Goal: Information Seeking & Learning: Compare options

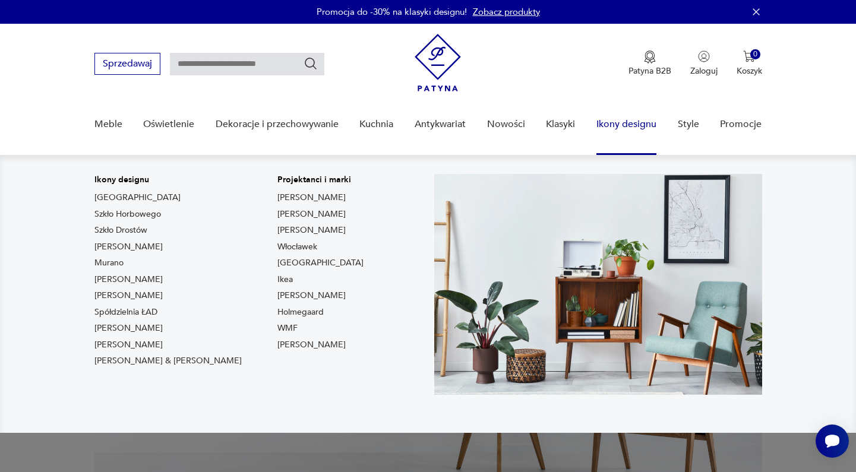
click at [637, 125] on link "Ikony designu" at bounding box center [626, 125] width 60 height 46
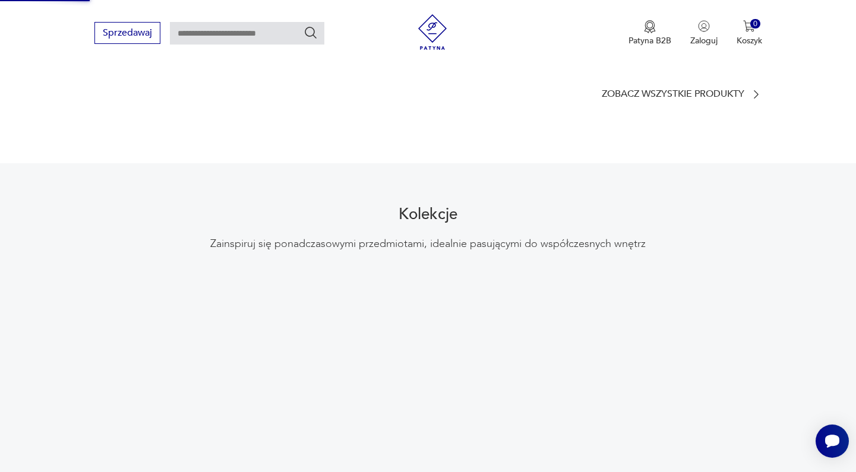
scroll to position [1124, 0]
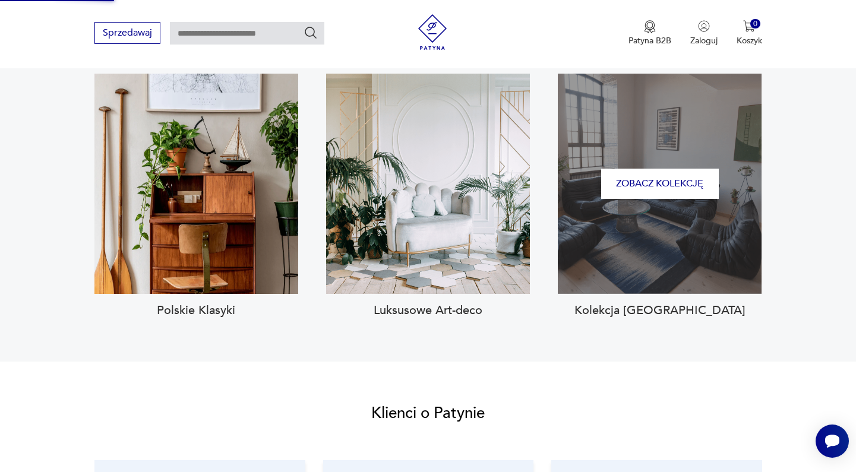
click at [558, 143] on div "Zobacz kolekcję" at bounding box center [660, 184] width 204 height 220
click at [601, 169] on button "Zobacz kolekcję" at bounding box center [660, 184] width 118 height 30
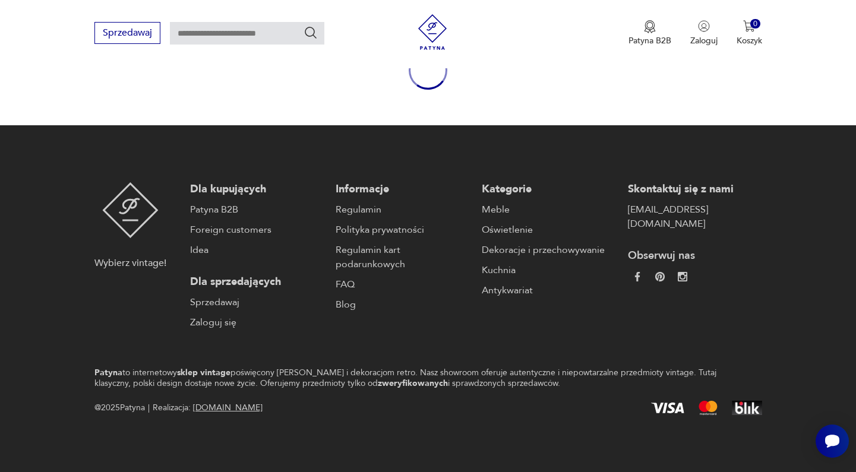
type input "****"
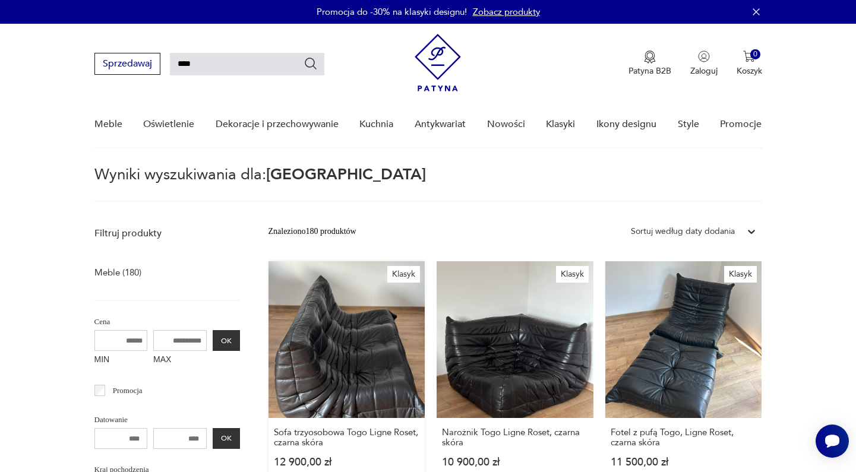
click at [311, 334] on link "Klasyk Sofa trzyosobowa Togo Ligne Roset, czarna skóra 12 900,00 zł" at bounding box center [346, 375] width 157 height 229
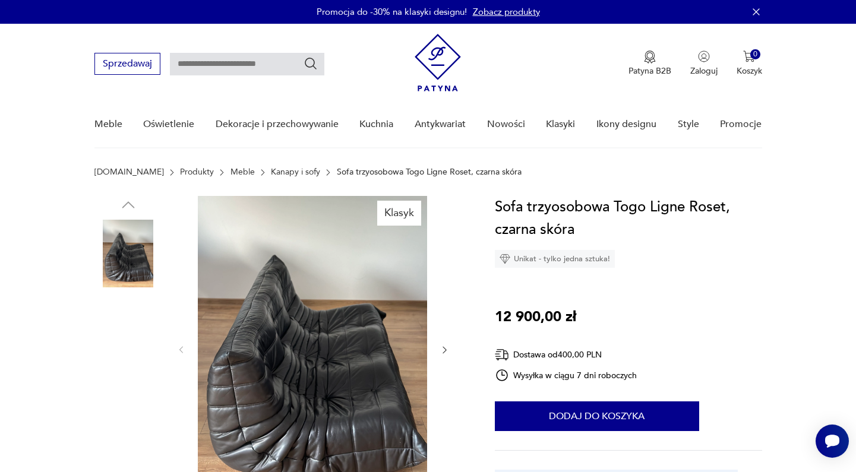
click at [131, 328] on img at bounding box center [128, 330] width 68 height 68
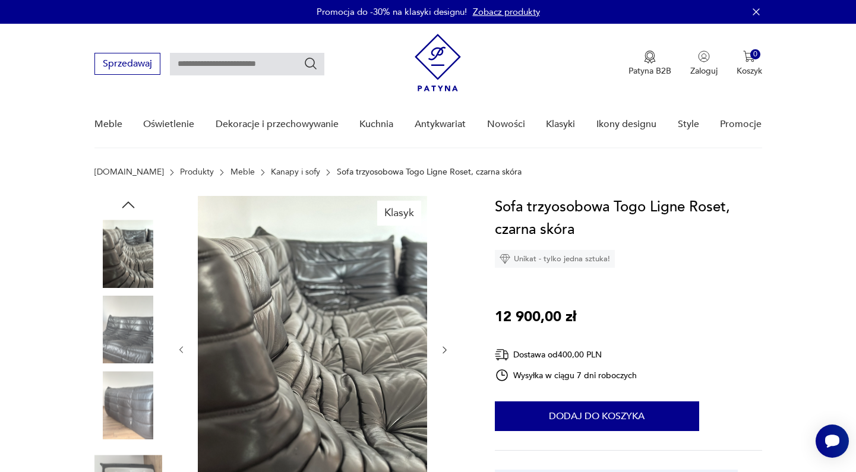
click at [131, 328] on img at bounding box center [128, 330] width 68 height 68
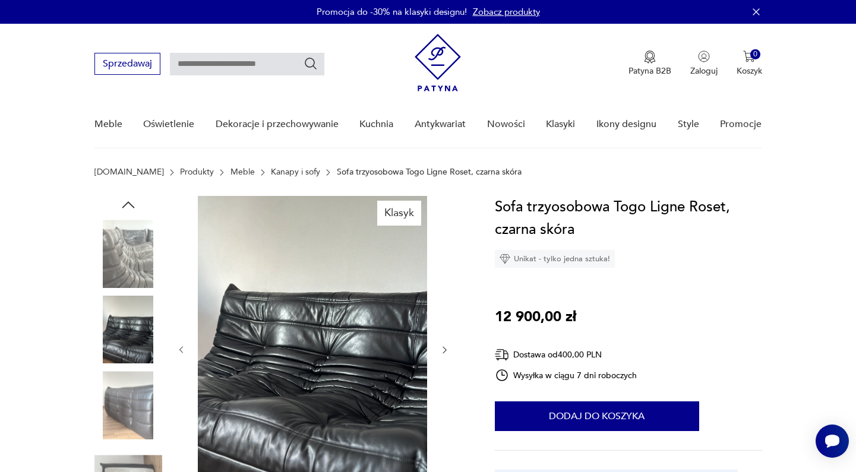
scroll to position [44, 0]
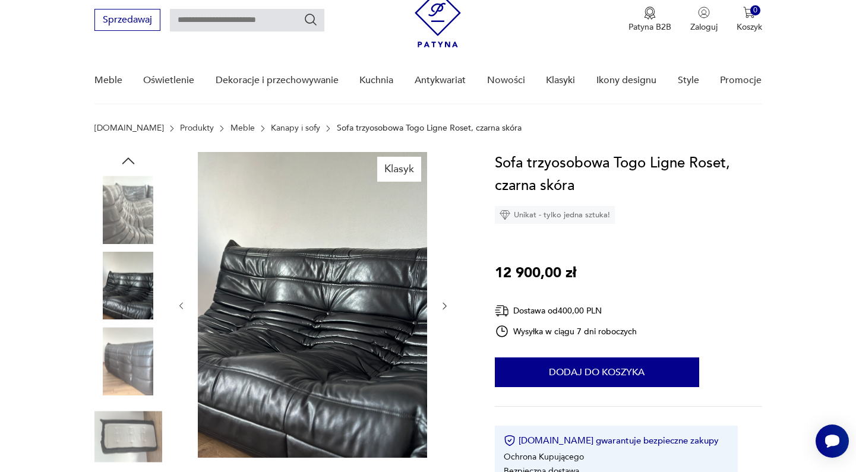
click at [129, 330] on img at bounding box center [128, 361] width 68 height 68
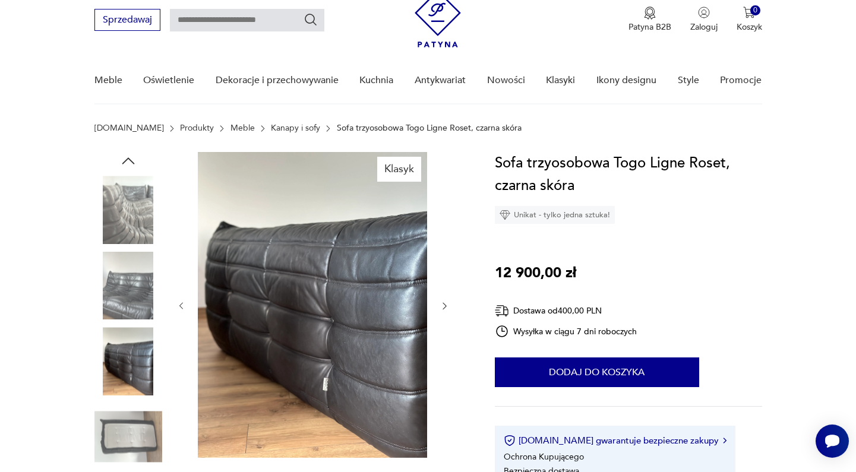
click at [143, 441] on img at bounding box center [128, 437] width 68 height 68
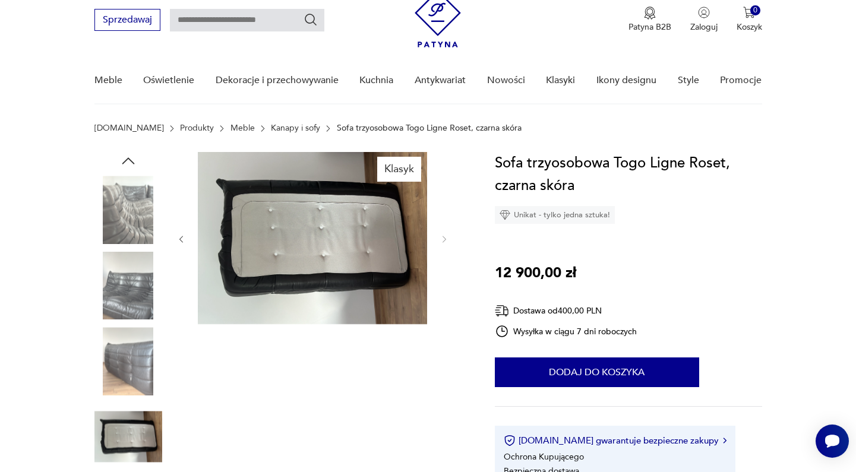
type input "****"
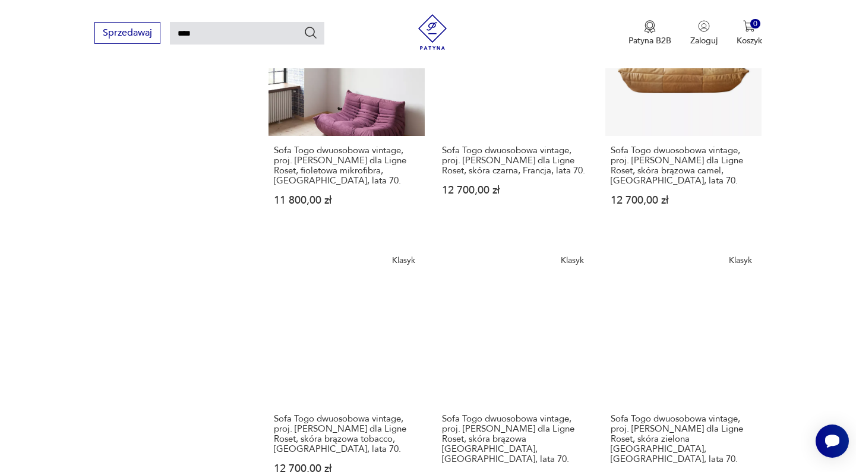
scroll to position [890, 0]
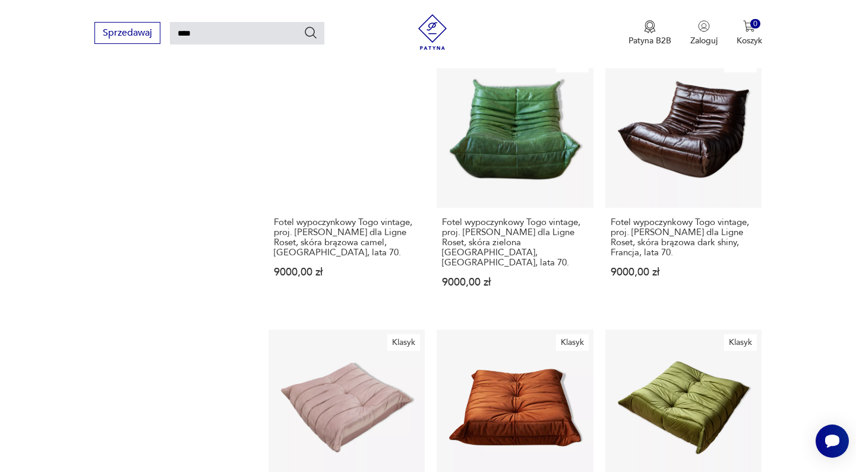
scroll to position [1012, 0]
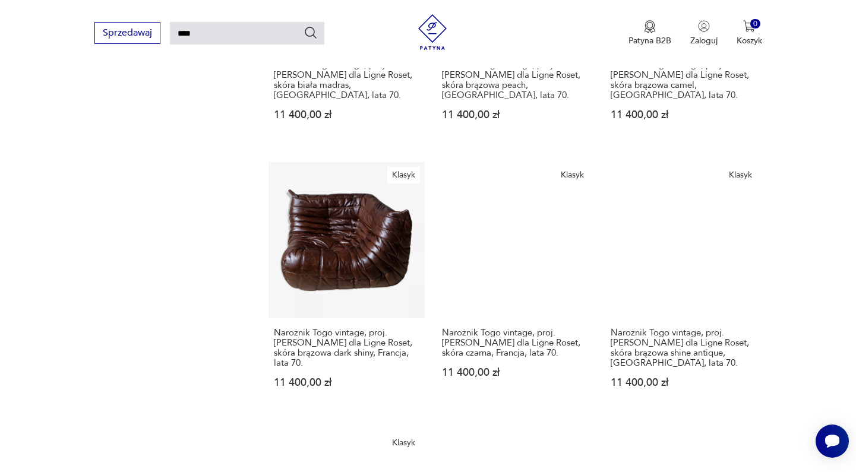
scroll to position [928, 0]
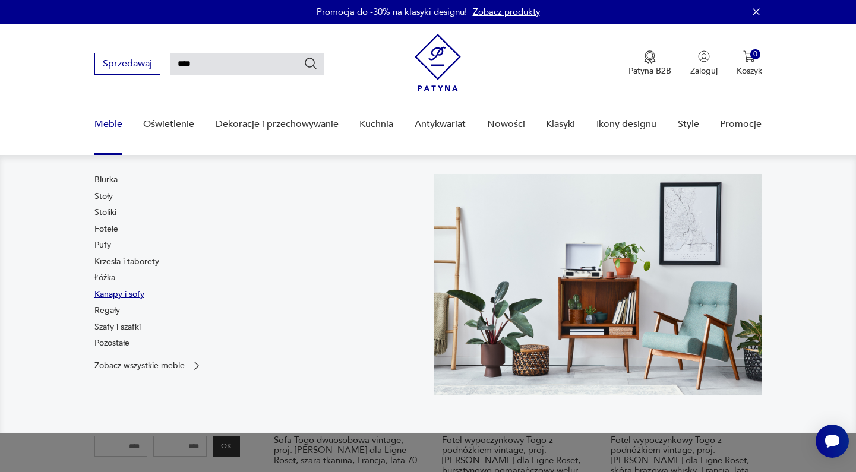
click at [112, 294] on link "Kanapy i sofy" at bounding box center [119, 295] width 50 height 12
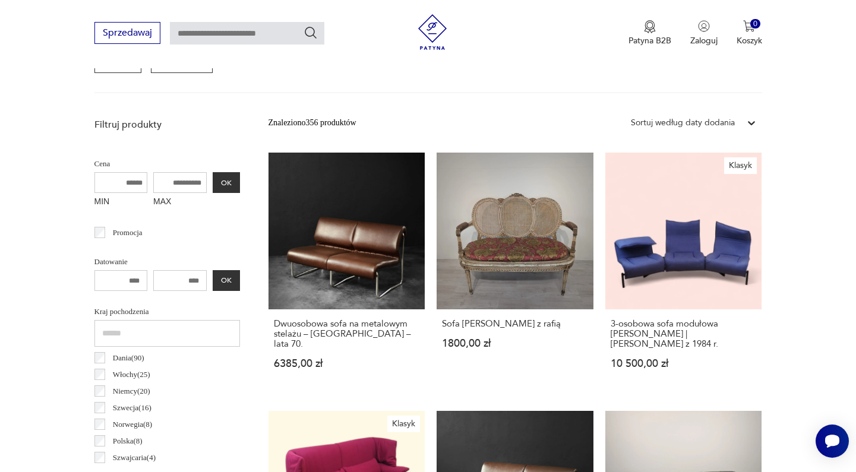
scroll to position [387, 0]
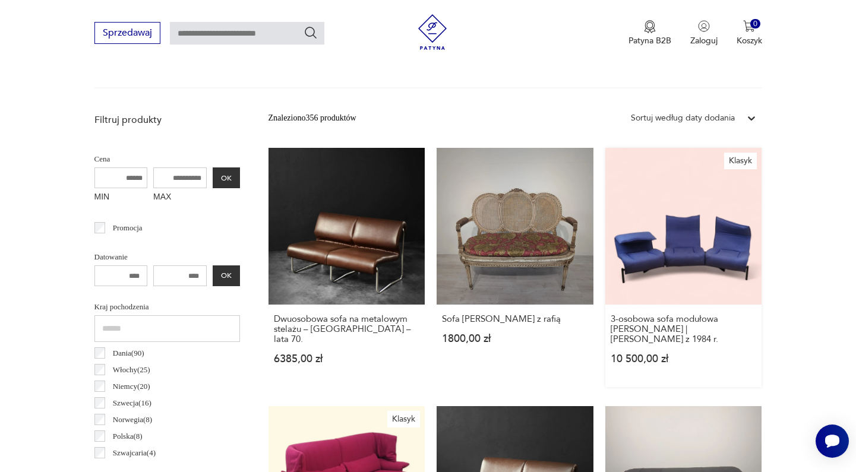
click at [605, 249] on link "Klasyk 3-osobowa sofa modułowa Cassina Veranda | Vico Magistretti z 1984 r. 10 …" at bounding box center [683, 267] width 157 height 239
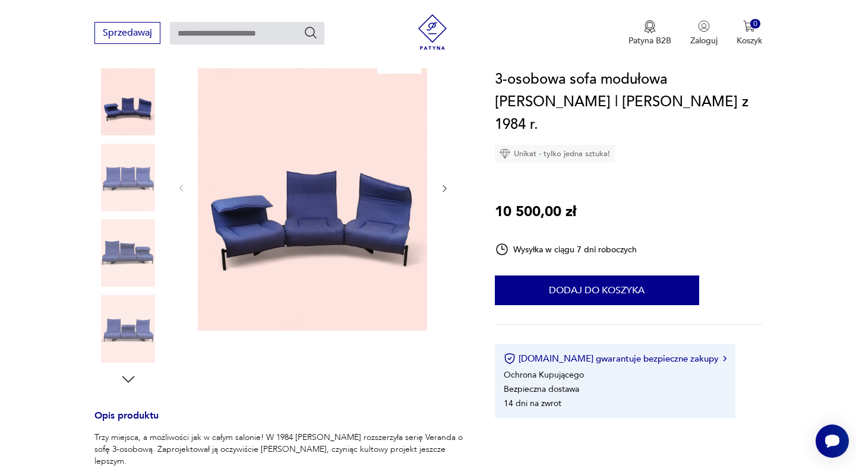
click at [135, 178] on img at bounding box center [128, 178] width 68 height 68
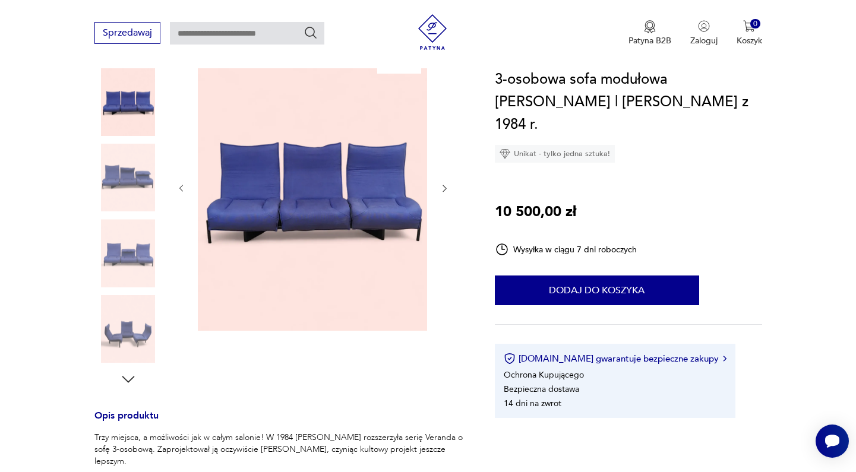
click at [135, 178] on img at bounding box center [128, 178] width 68 height 68
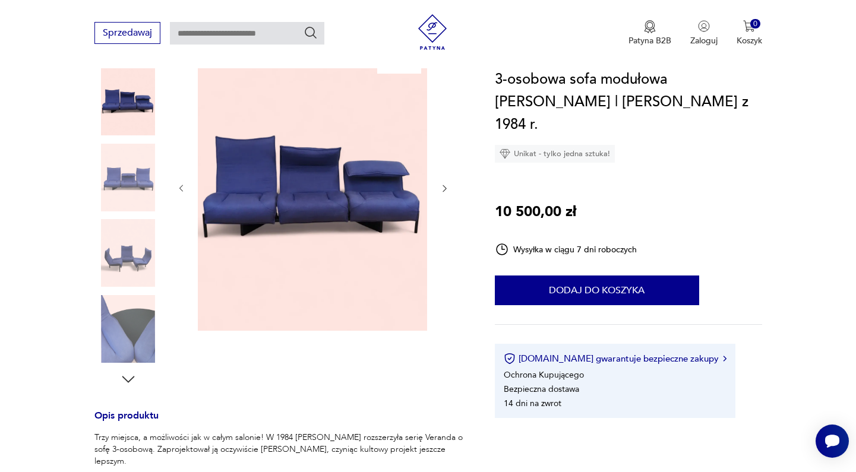
click at [135, 178] on img at bounding box center [128, 178] width 68 height 68
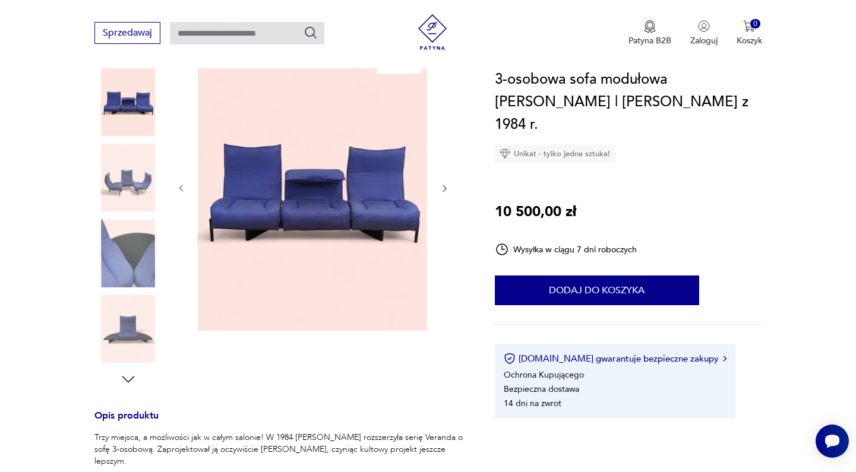
click at [135, 178] on img at bounding box center [128, 178] width 68 height 68
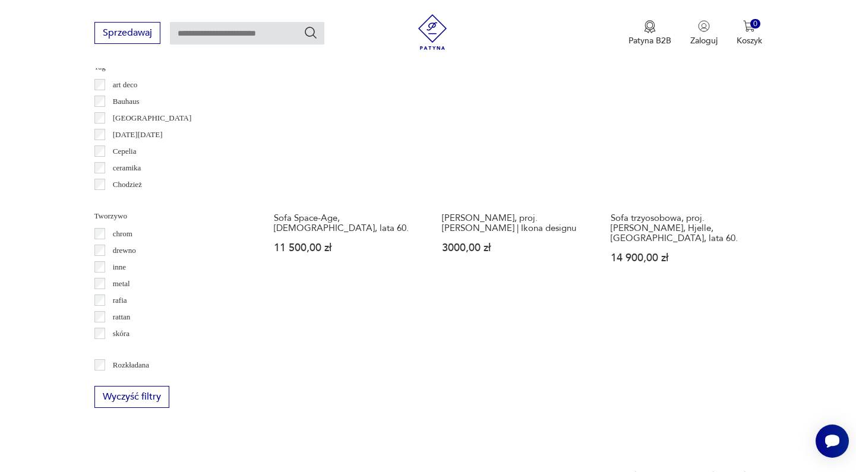
scroll to position [1267, 0]
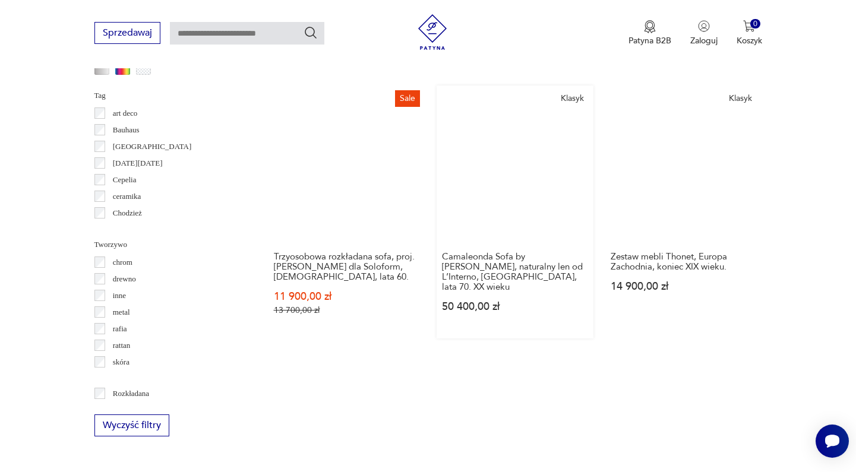
scroll to position [1277, 0]
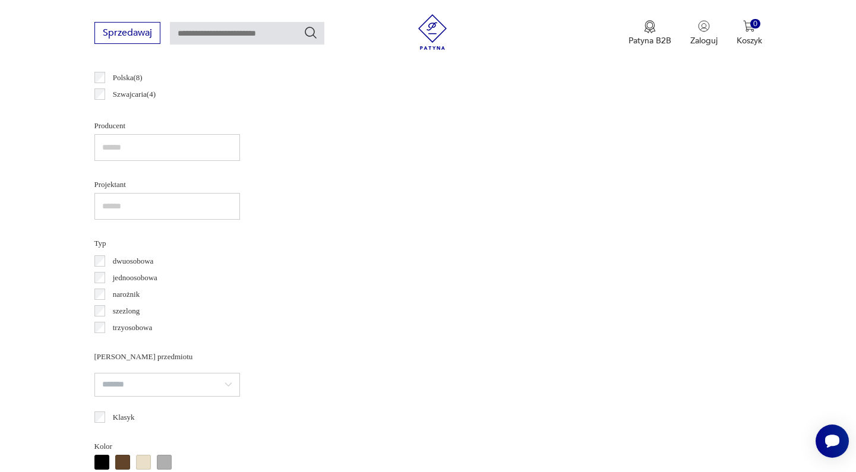
scroll to position [316, 0]
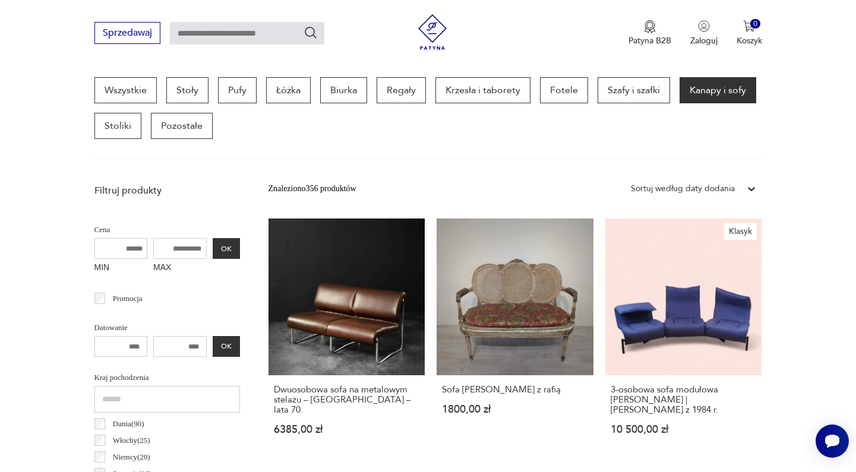
click at [691, 196] on div "Sortuj według daty dodania" at bounding box center [683, 188] width 116 height 15
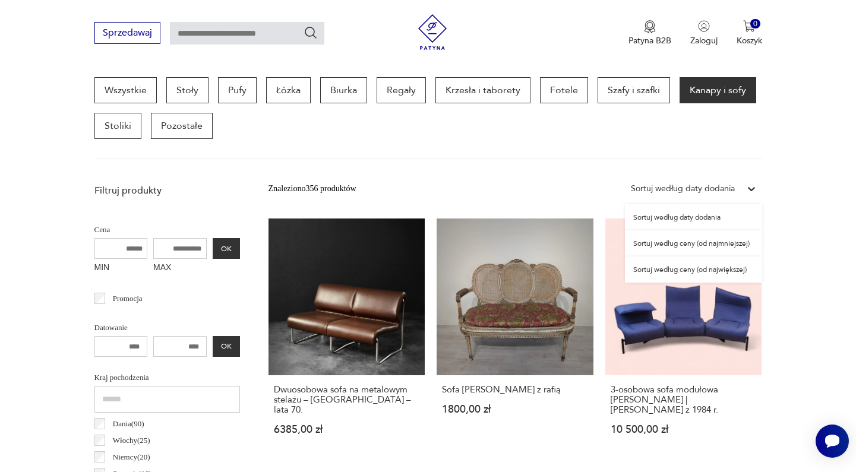
click at [728, 269] on div "Sortuj według ceny (od największej)" at bounding box center [693, 270] width 137 height 26
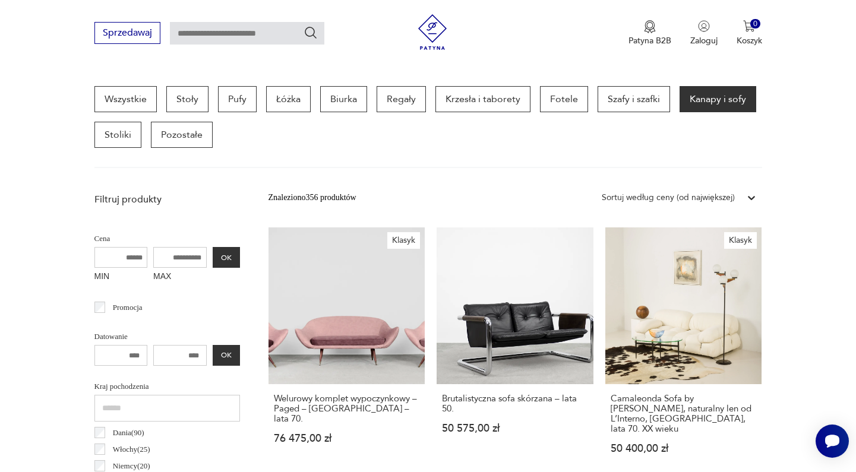
scroll to position [307, 0]
click at [326, 299] on link "Klasyk Welurowy komplet wypoczynkowy – Paged – Polska – lata 70. 76 475,00 zł" at bounding box center [346, 351] width 157 height 249
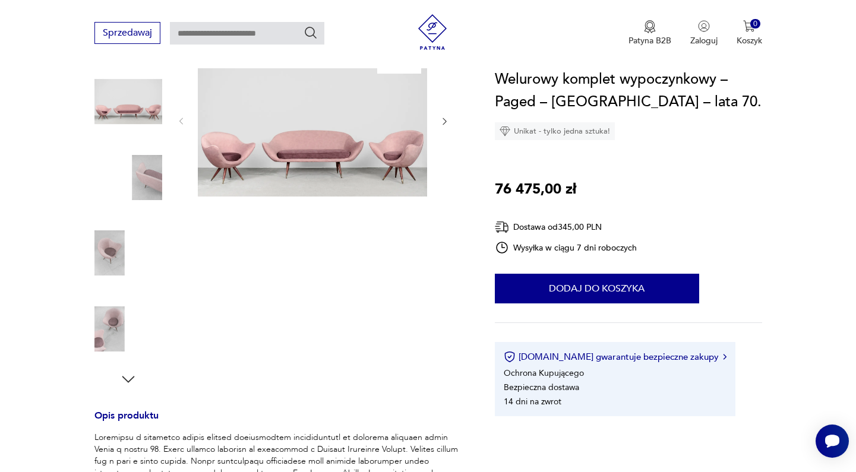
click at [329, 164] on img at bounding box center [312, 120] width 229 height 153
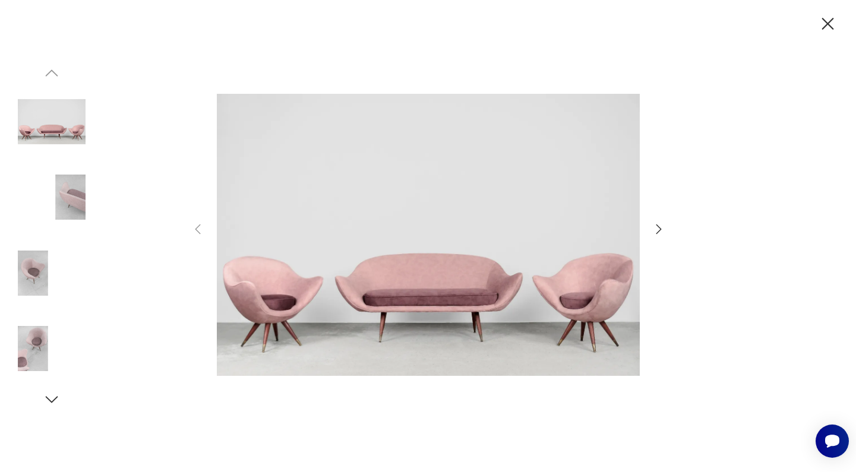
click at [79, 225] on img at bounding box center [52, 197] width 68 height 68
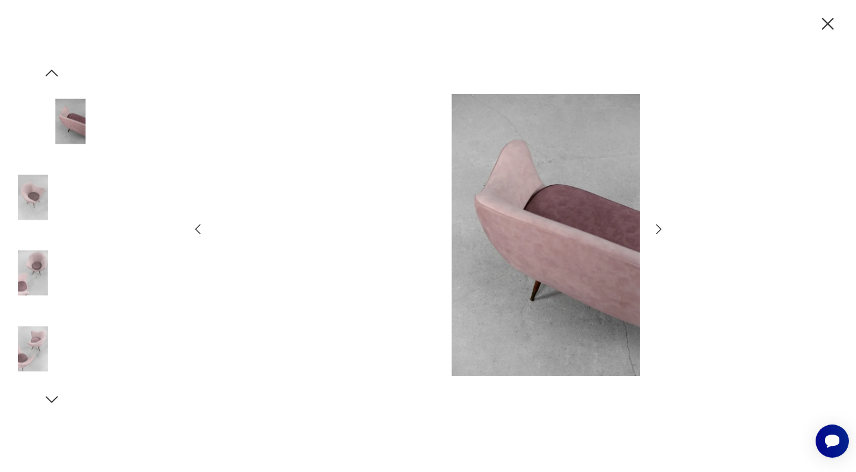
click at [45, 213] on img at bounding box center [52, 197] width 68 height 68
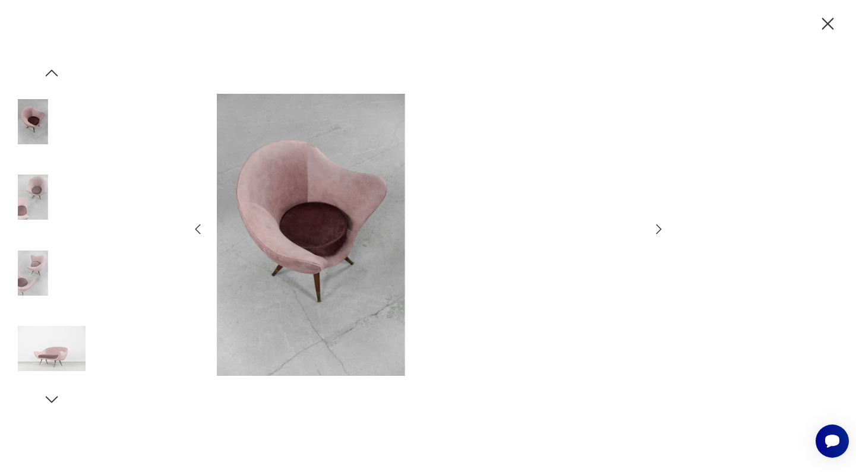
click at [43, 236] on div at bounding box center [52, 236] width 68 height 297
click at [37, 258] on img at bounding box center [52, 273] width 68 height 68
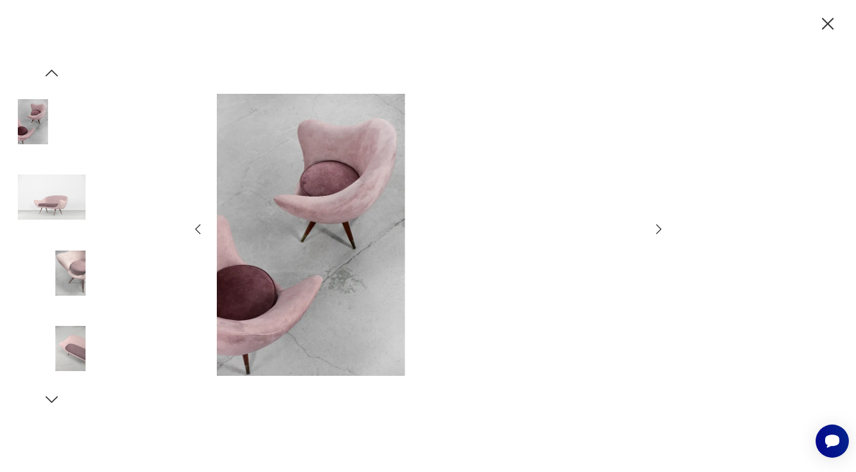
click at [49, 288] on img at bounding box center [52, 273] width 68 height 68
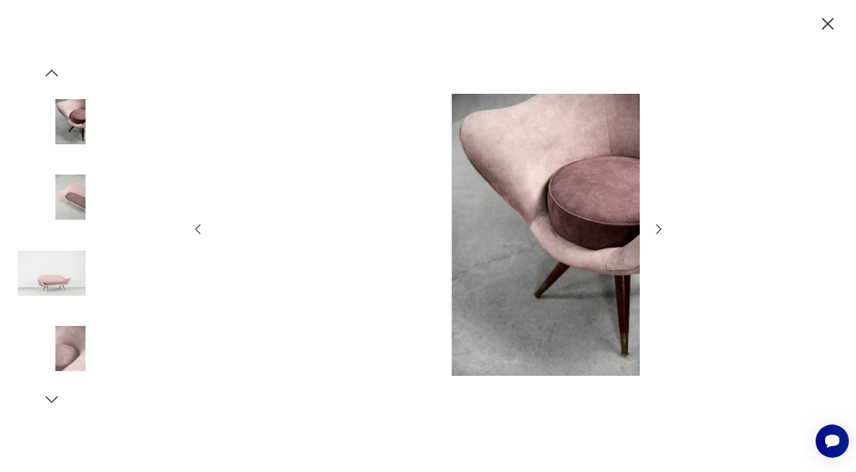
click at [49, 288] on img at bounding box center [52, 273] width 68 height 68
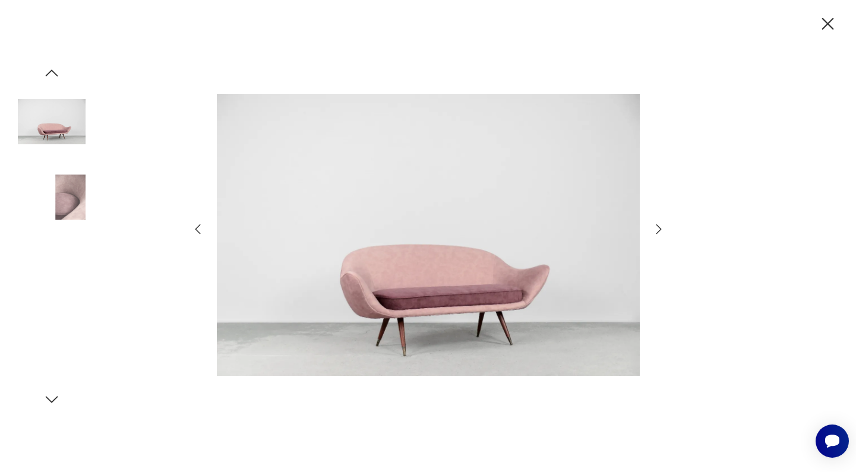
click at [49, 288] on img at bounding box center [52, 273] width 68 height 68
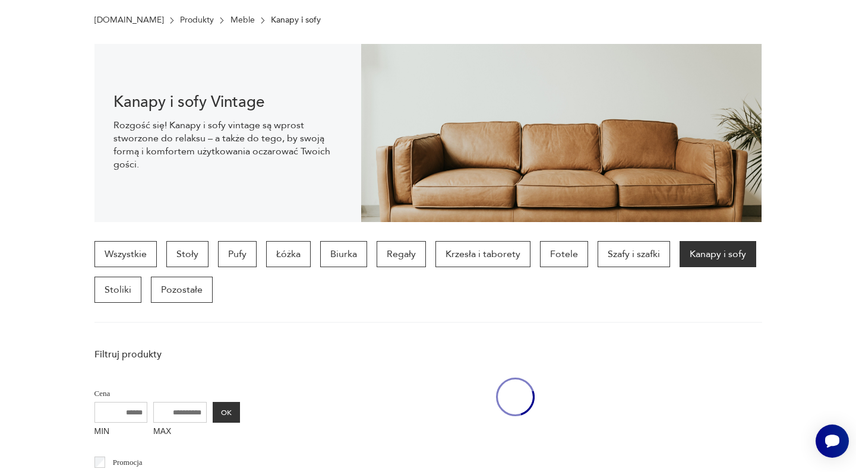
scroll to position [307, 0]
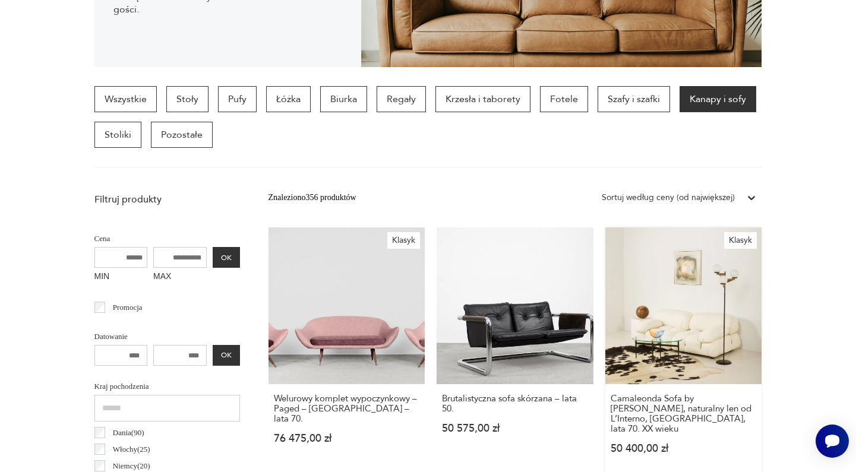
click at [605, 317] on link "Klasyk Camaleonda Sofa by Mario Bellini, naturalny len od L’Interno, Włochy, la…" at bounding box center [683, 351] width 157 height 249
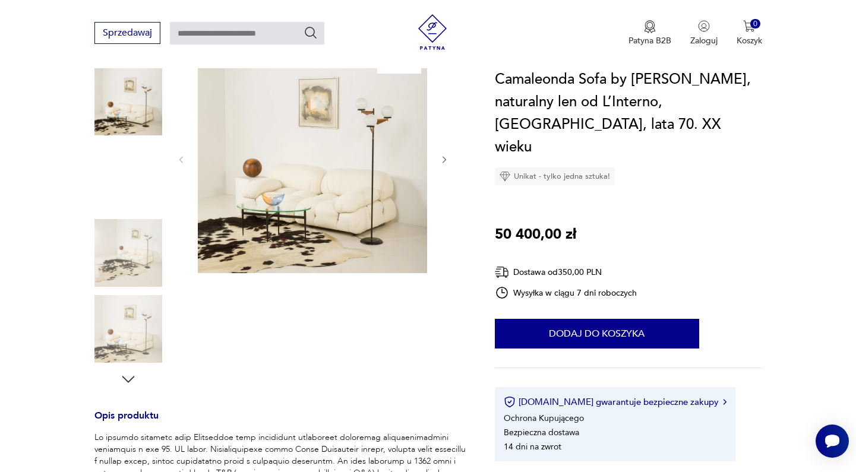
click at [328, 182] on img at bounding box center [312, 158] width 229 height 229
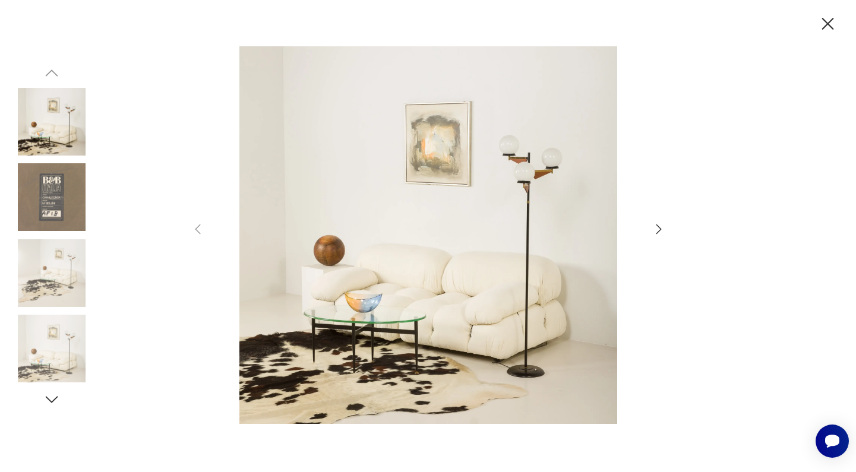
click at [658, 230] on icon "button" at bounding box center [659, 229] width 14 height 14
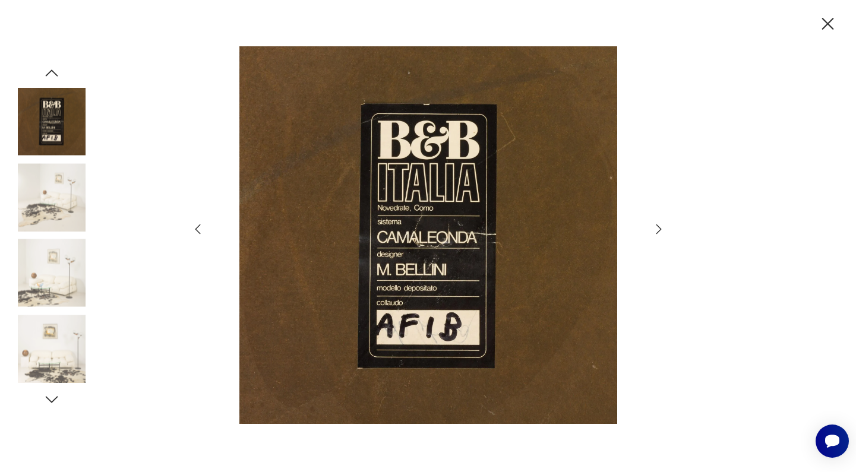
click at [658, 230] on icon "button" at bounding box center [659, 229] width 14 height 14
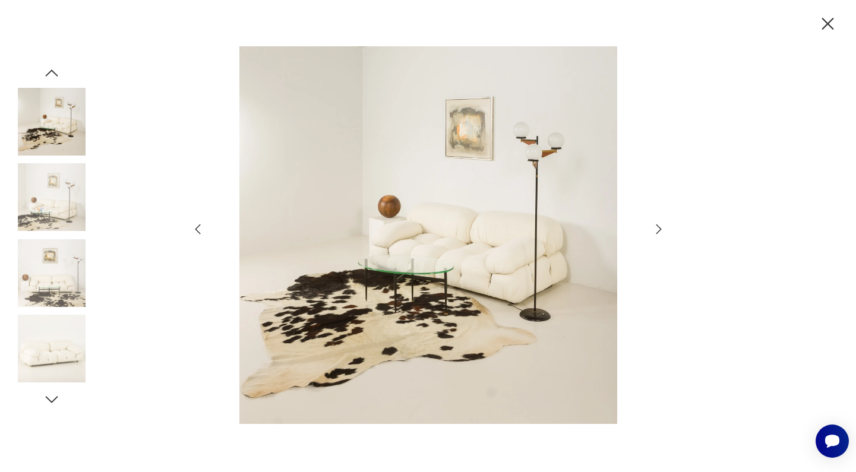
click at [658, 230] on icon "button" at bounding box center [659, 229] width 14 height 14
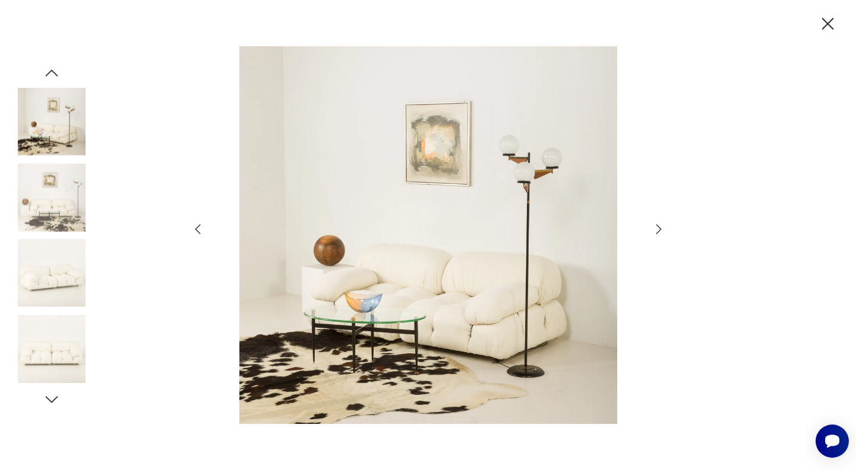
click at [658, 230] on icon "button" at bounding box center [659, 229] width 14 height 14
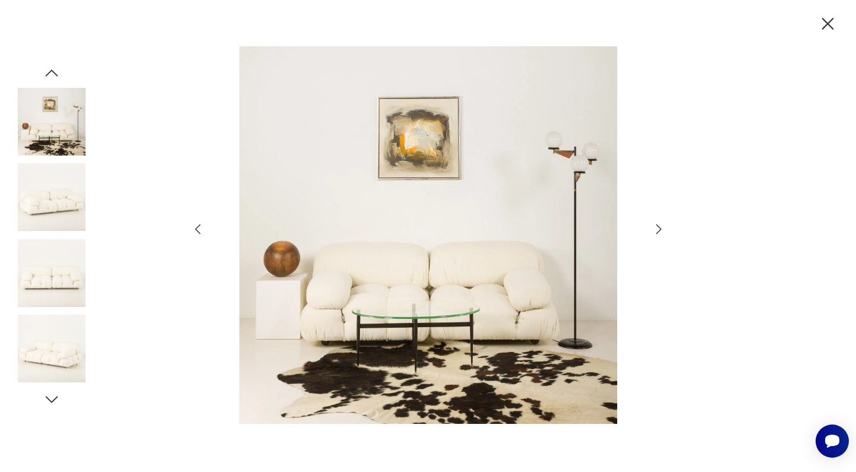
click at [658, 230] on icon "button" at bounding box center [659, 229] width 14 height 14
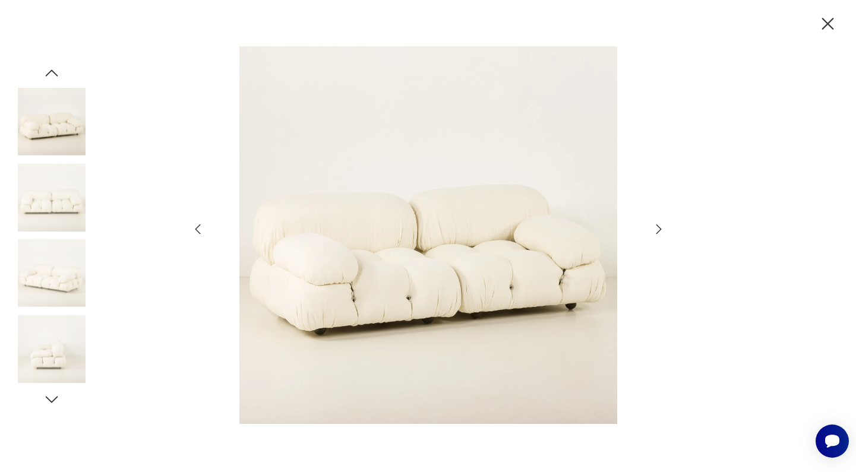
click at [658, 230] on icon "button" at bounding box center [659, 229] width 14 height 14
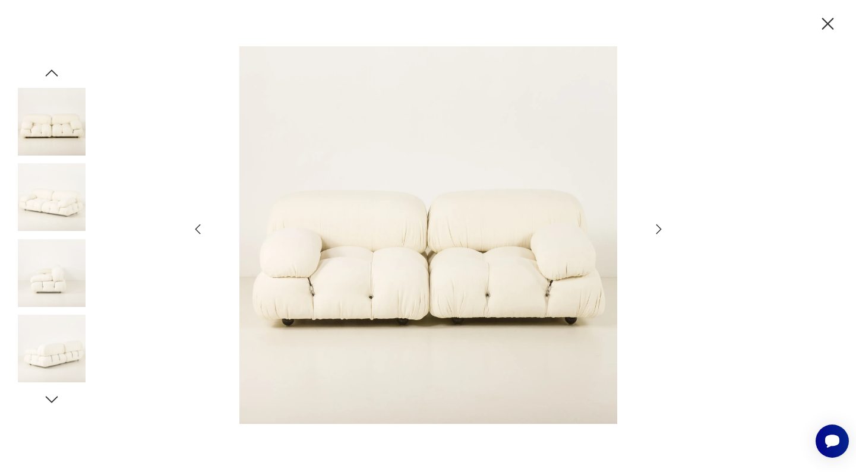
click at [658, 230] on icon "button" at bounding box center [659, 229] width 14 height 14
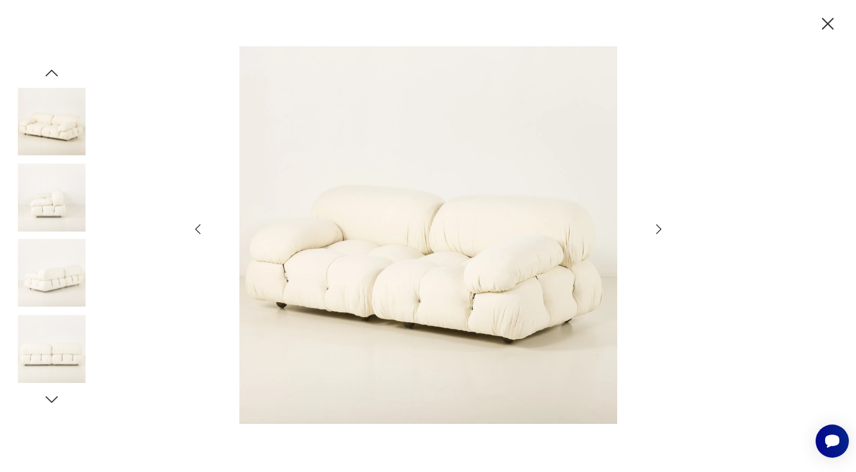
click at [658, 230] on icon "button" at bounding box center [659, 229] width 14 height 14
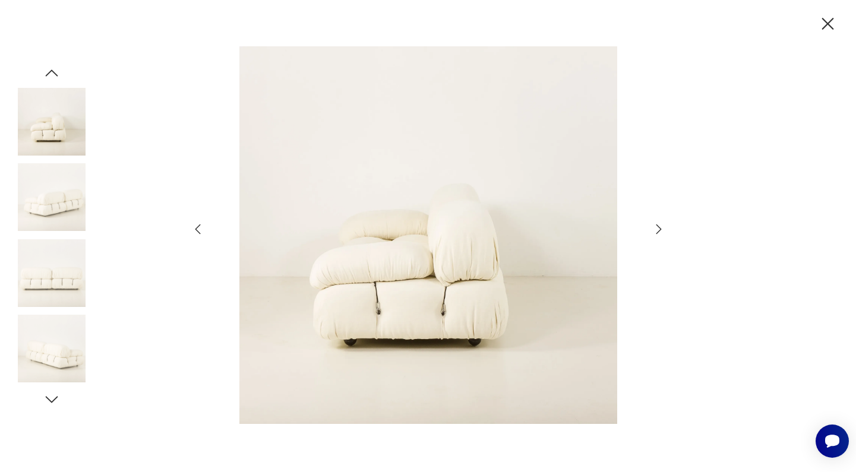
click at [658, 230] on icon "button" at bounding box center [659, 229] width 14 height 14
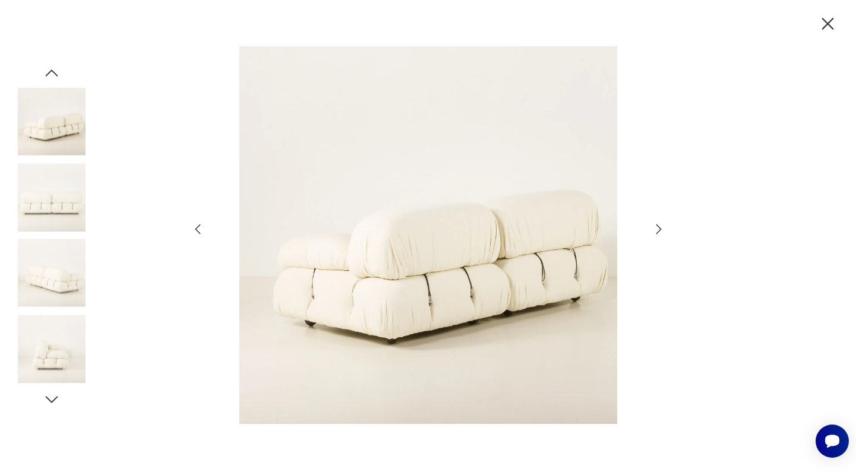
click at [658, 230] on icon "button" at bounding box center [659, 229] width 14 height 14
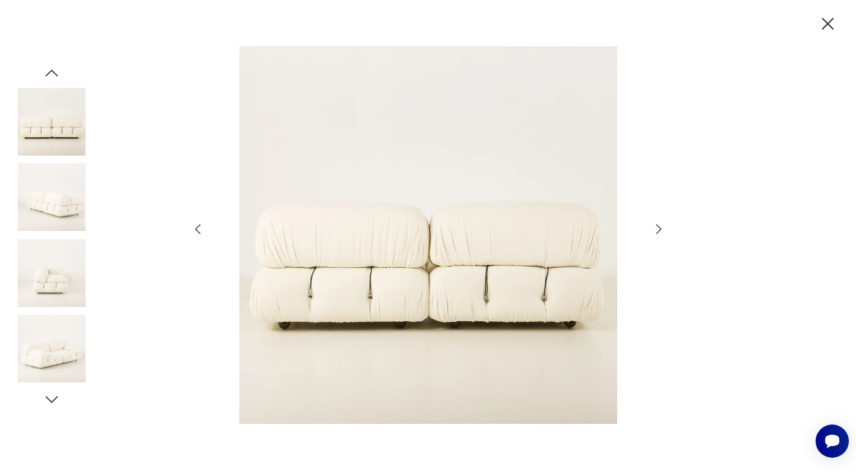
click at [658, 230] on icon "button" at bounding box center [659, 229] width 14 height 14
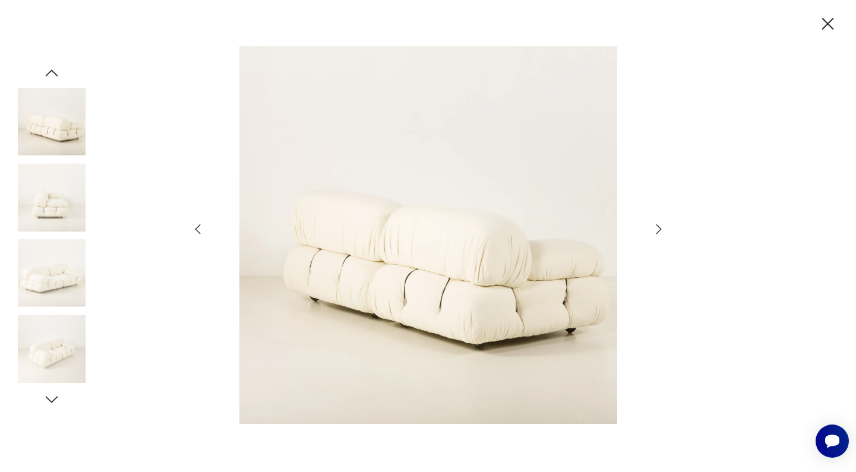
click at [658, 230] on icon "button" at bounding box center [659, 229] width 14 height 14
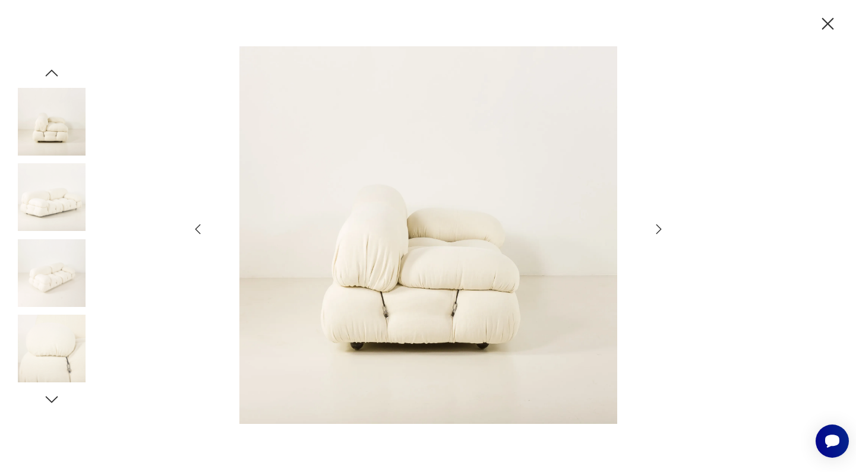
click at [658, 230] on icon "button" at bounding box center [659, 229] width 14 height 14
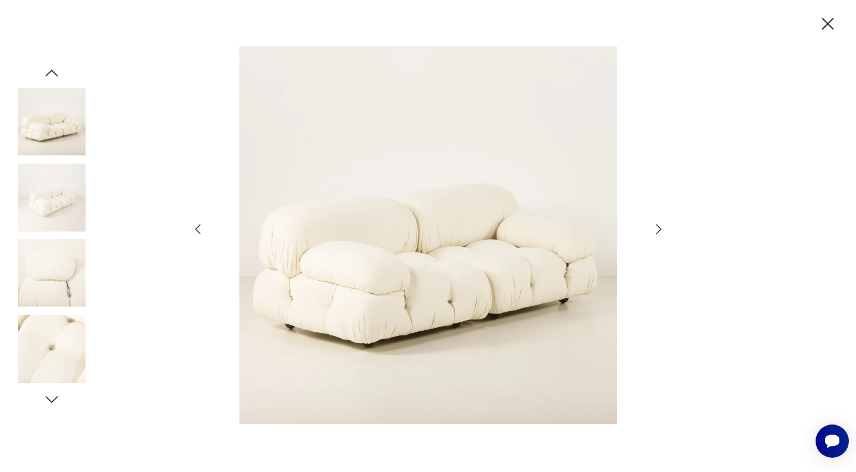
click at [658, 230] on icon "button" at bounding box center [659, 229] width 14 height 14
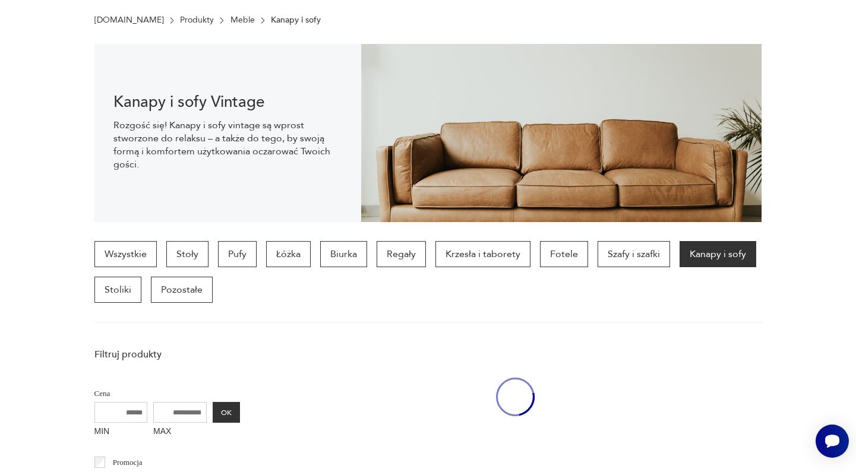
scroll to position [307, 0]
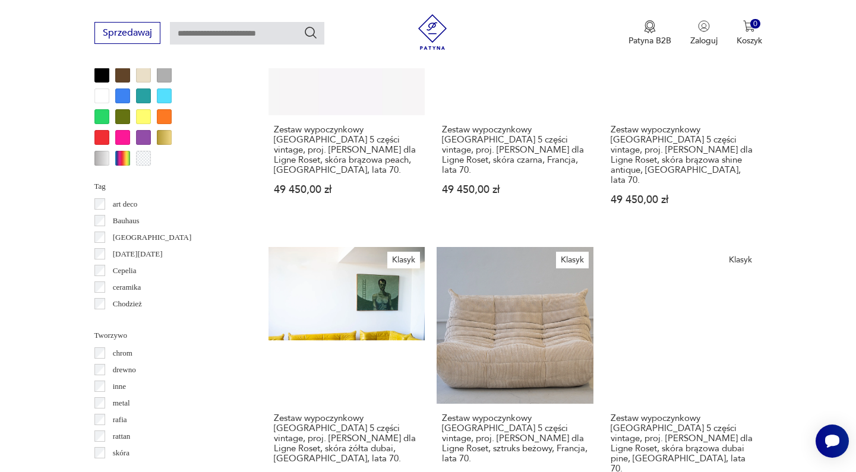
scroll to position [1134, 0]
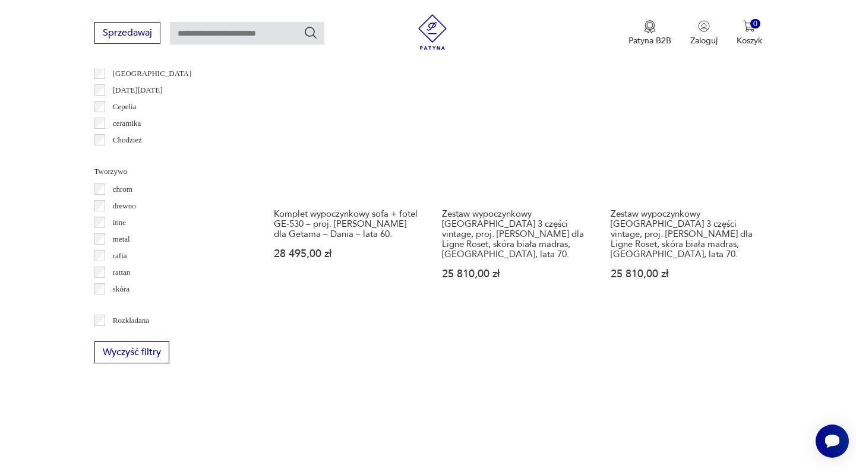
scroll to position [1268, 0]
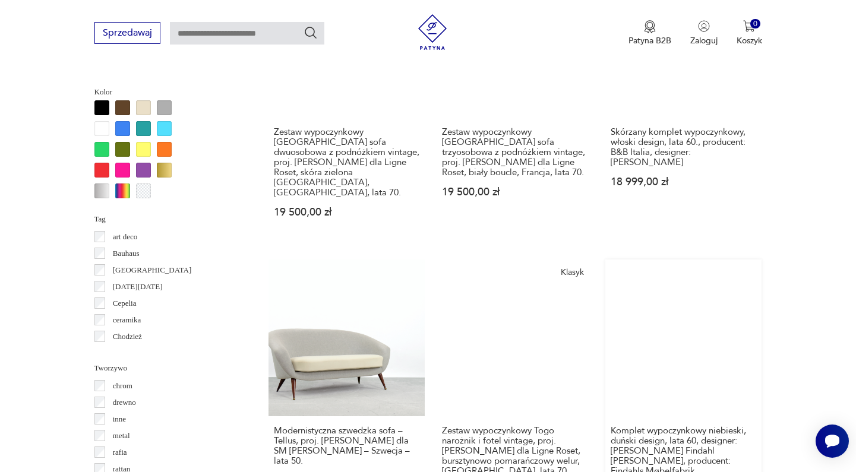
scroll to position [1168, 0]
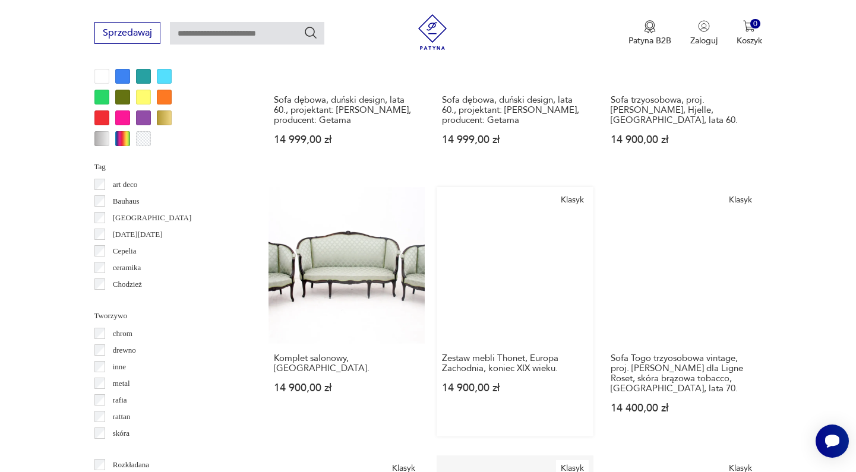
scroll to position [1221, 0]
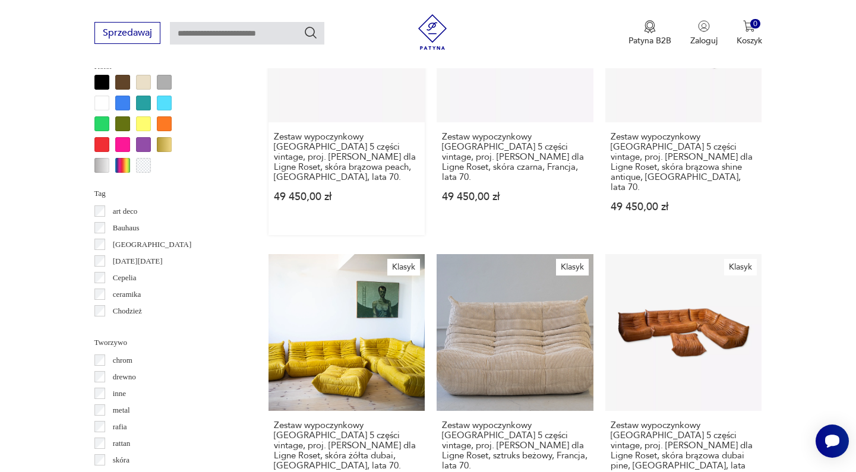
scroll to position [1130, 0]
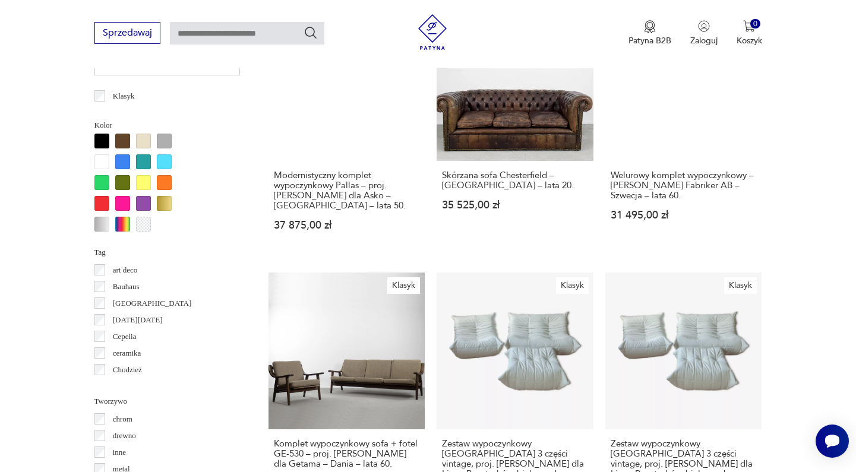
scroll to position [1162, 0]
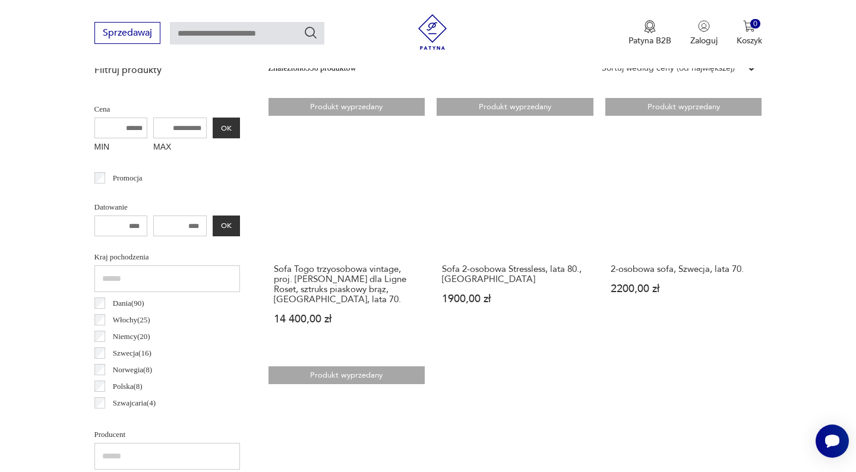
scroll to position [437, 0]
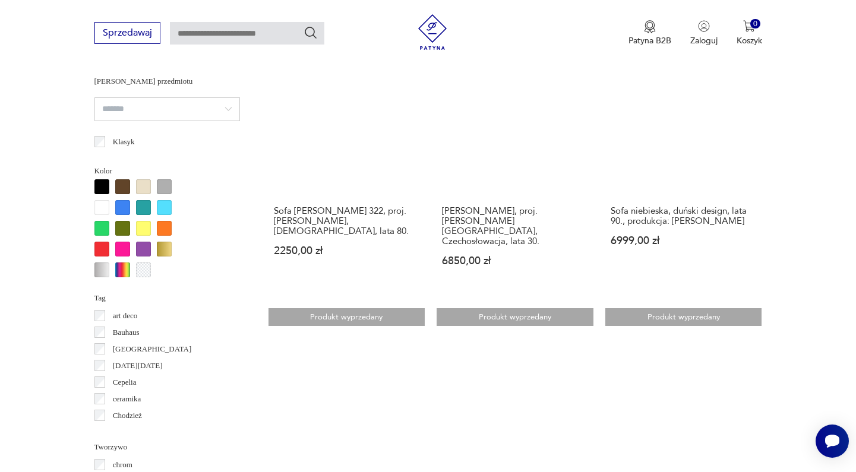
scroll to position [1021, 0]
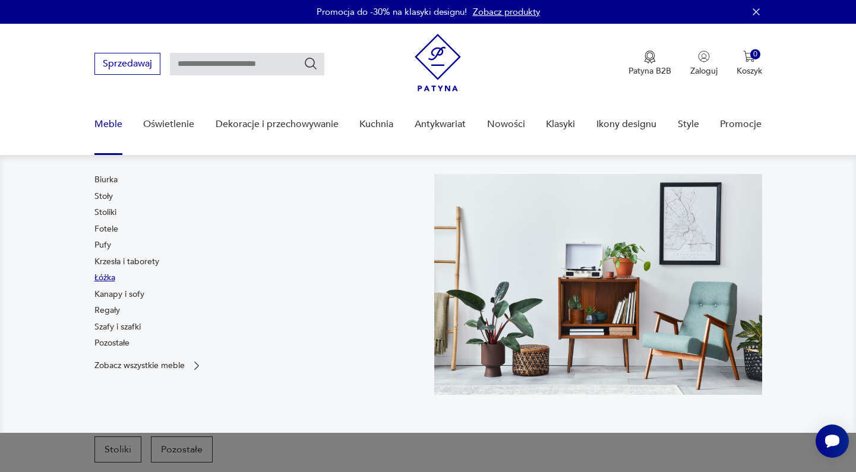
click at [99, 280] on link "Łóżka" at bounding box center [104, 278] width 21 height 12
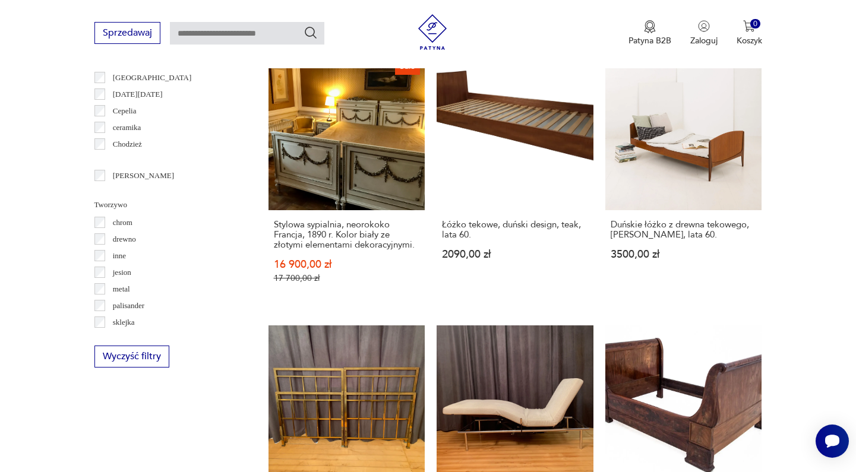
scroll to position [1275, 0]
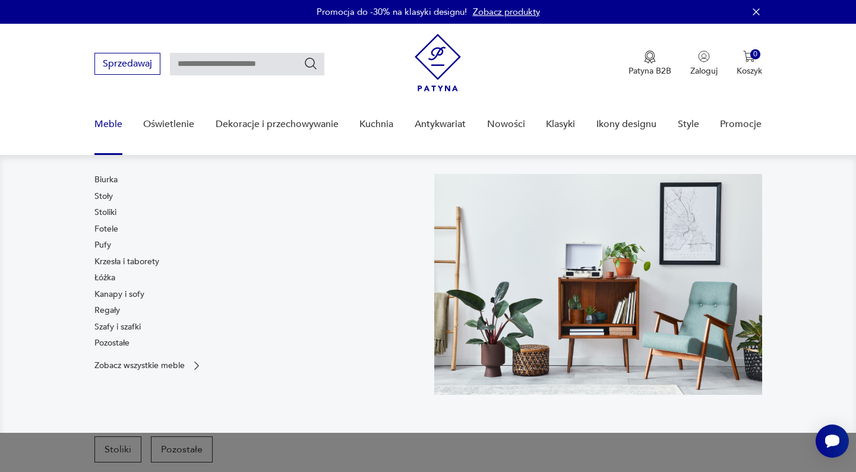
click at [114, 195] on div "Biurka Stoły Stoliki Fotele Pufy Krzesła i taborety Łóżka Kanapy i sofy Regały …" at bounding box center [126, 264] width 65 height 180
click at [111, 195] on link "Stoły" at bounding box center [103, 197] width 18 height 12
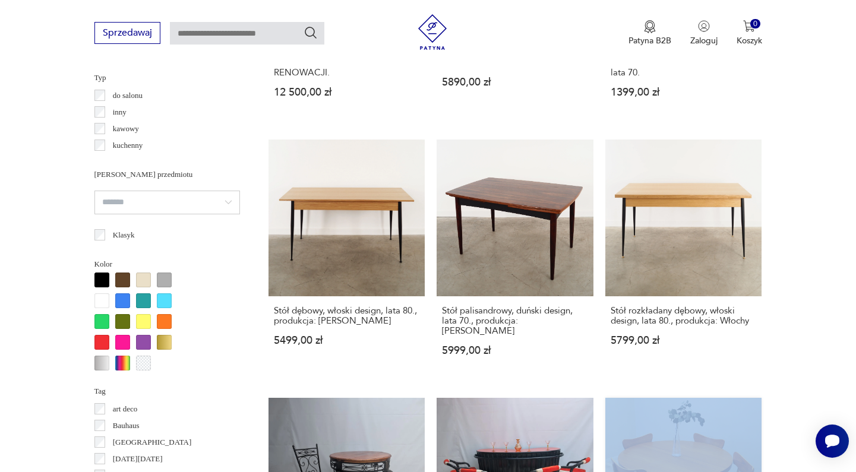
scroll to position [1267, 0]
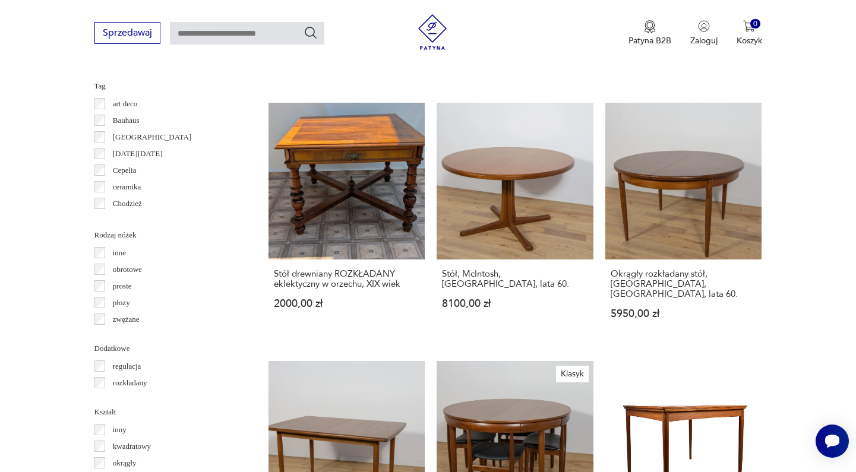
scroll to position [1216, 0]
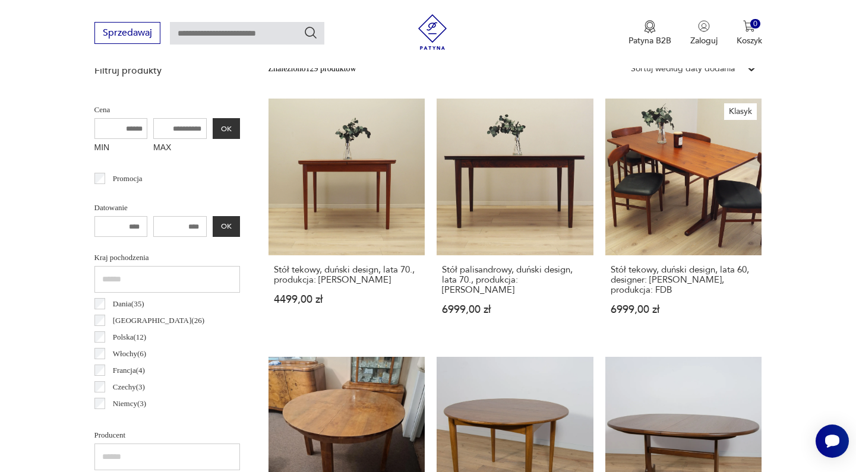
click at [605, 270] on link "Klasyk Stół tekowy, duński design, lata 60, designer: Børge Mogensen, produkcja…" at bounding box center [683, 218] width 157 height 239
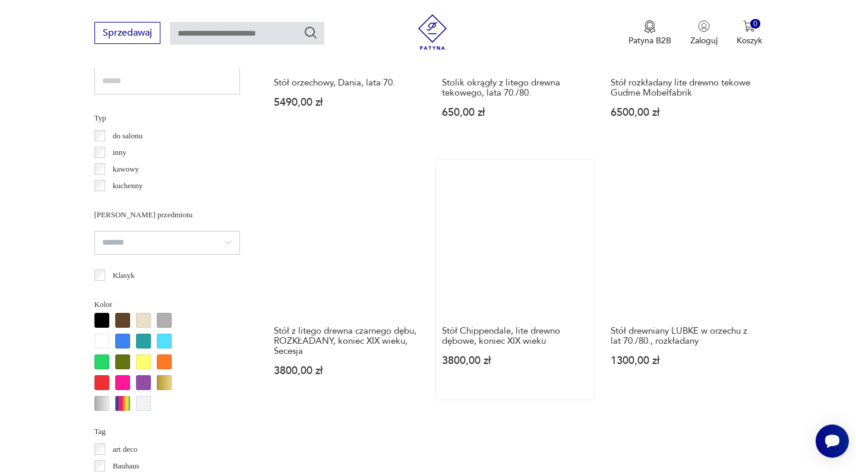
scroll to position [1036, 0]
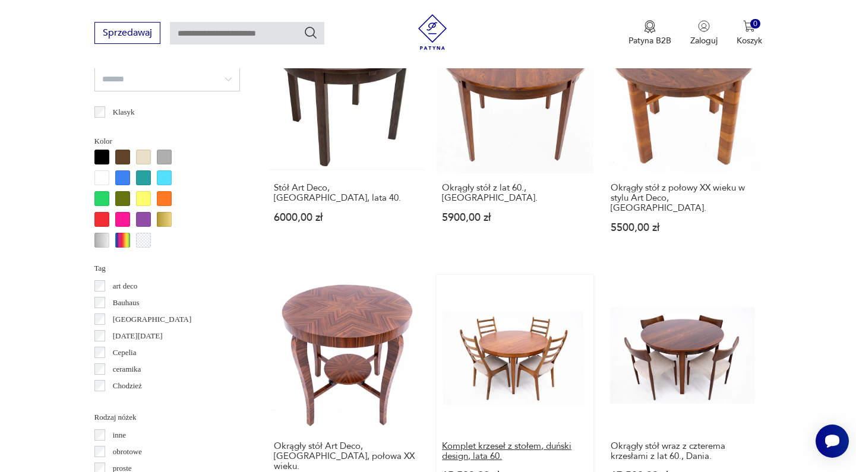
scroll to position [1129, 0]
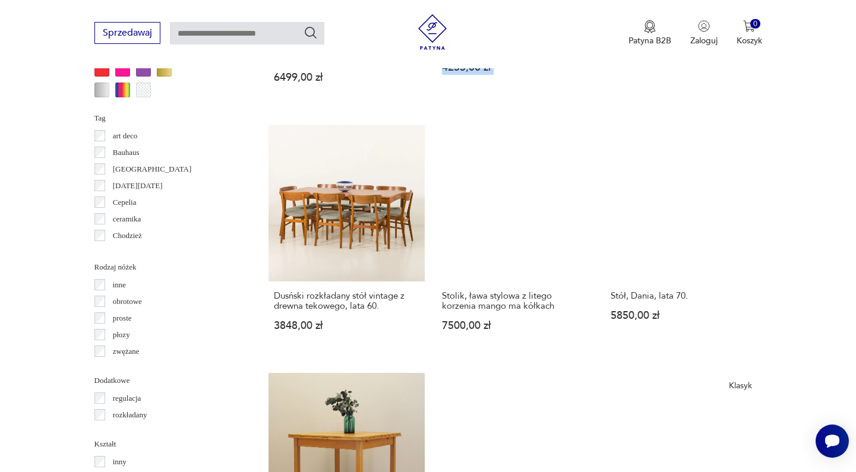
scroll to position [1186, 0]
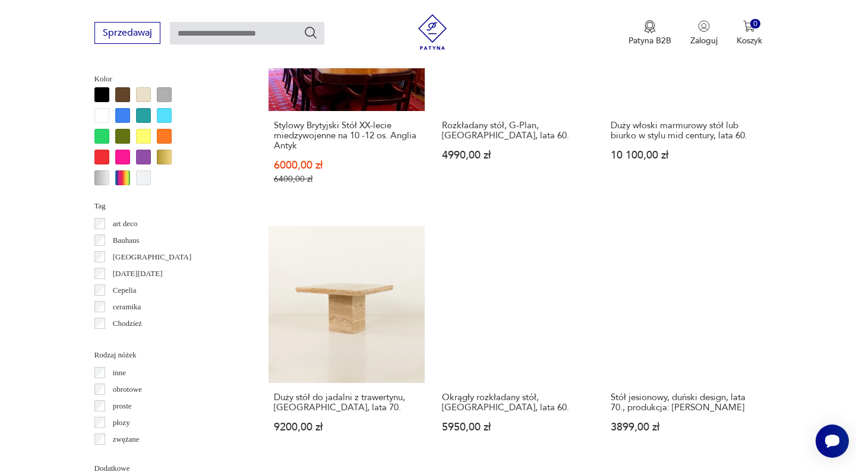
scroll to position [1209, 0]
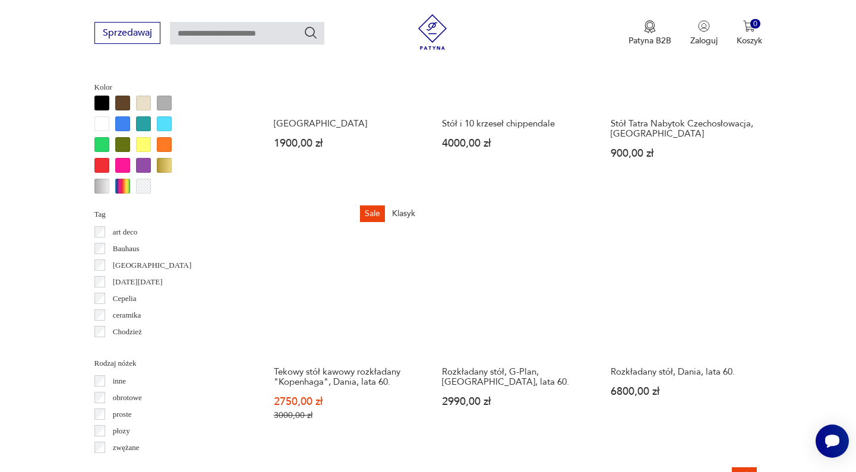
scroll to position [1248, 0]
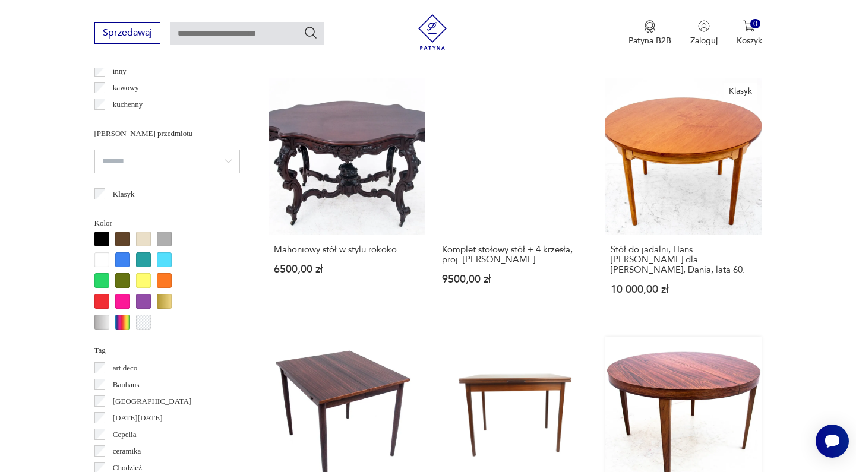
scroll to position [1149, 0]
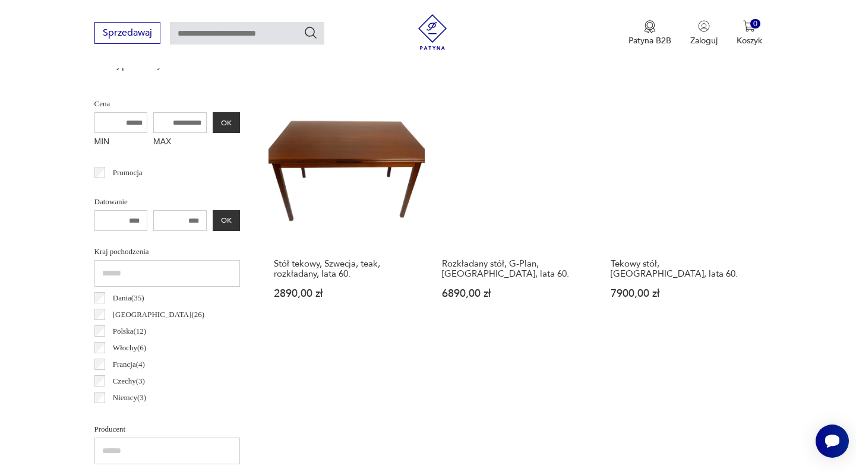
scroll to position [316, 0]
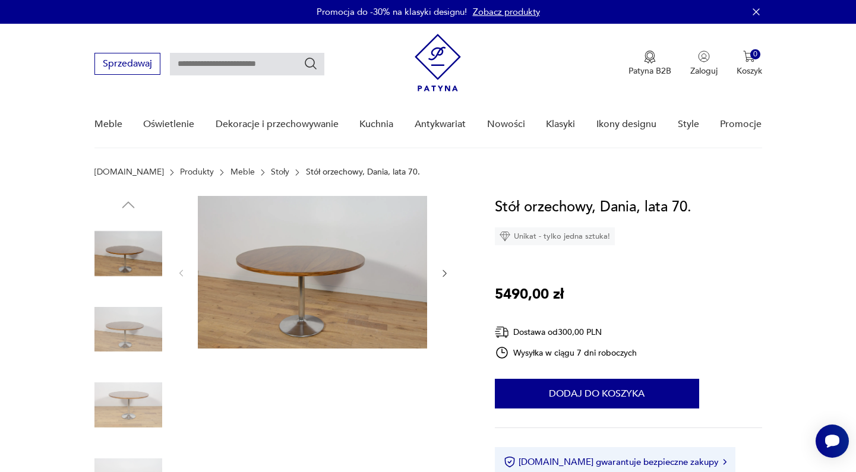
click at [385, 282] on img at bounding box center [312, 272] width 229 height 153
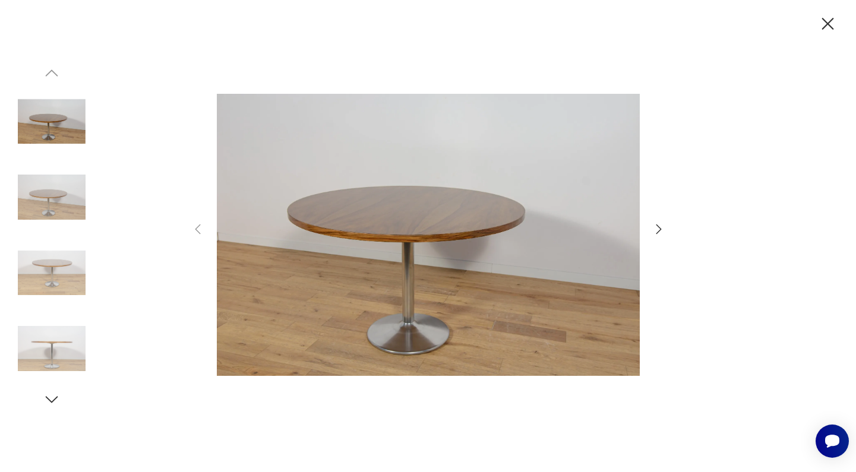
click at [661, 233] on icon "button" at bounding box center [659, 229] width 14 height 14
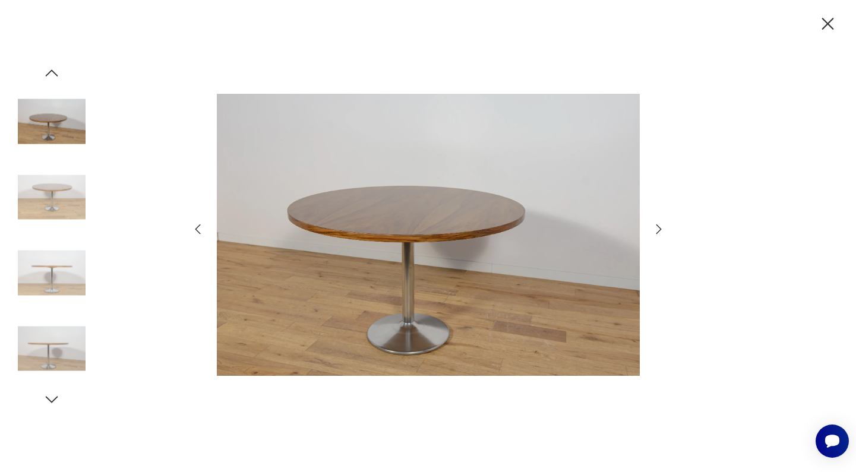
click at [661, 233] on icon "button" at bounding box center [659, 229] width 14 height 14
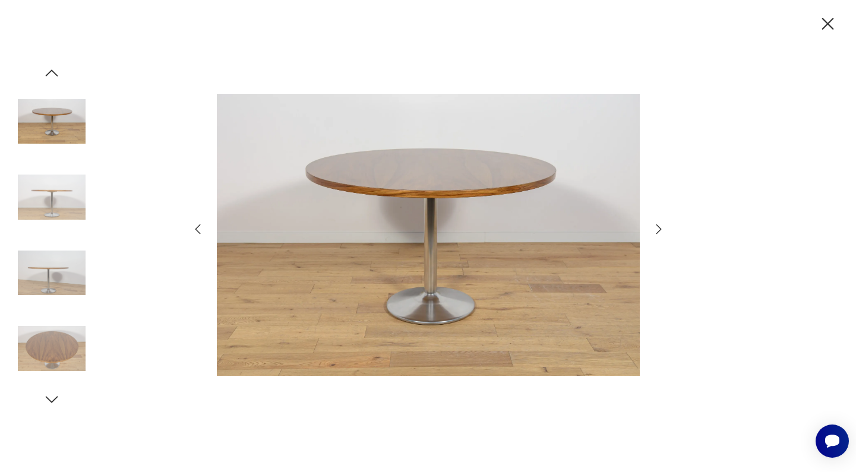
click at [661, 233] on icon "button" at bounding box center [659, 229] width 14 height 14
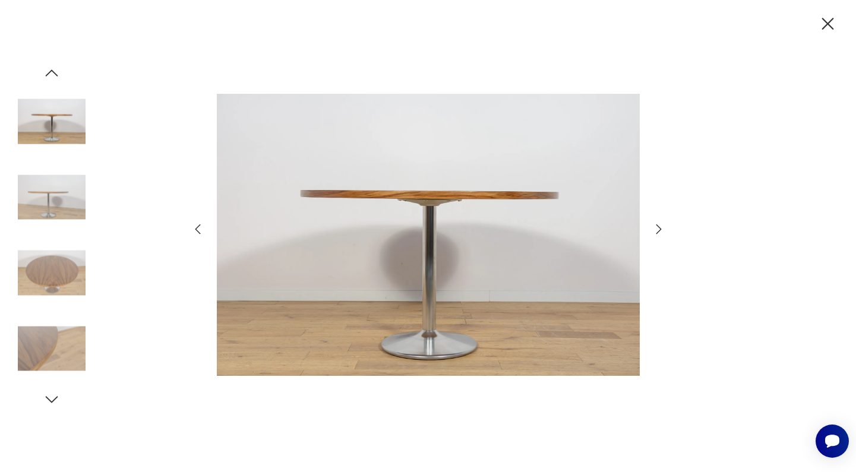
click at [661, 233] on icon "button" at bounding box center [659, 229] width 14 height 14
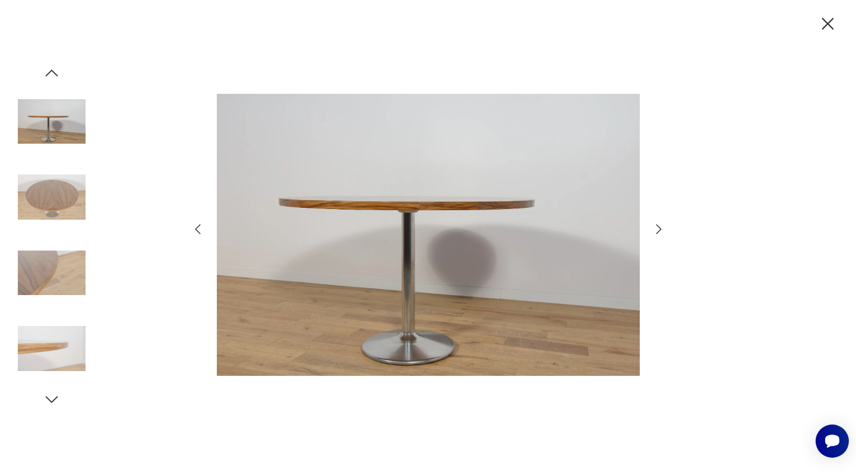
click at [661, 233] on icon "button" at bounding box center [659, 229] width 14 height 14
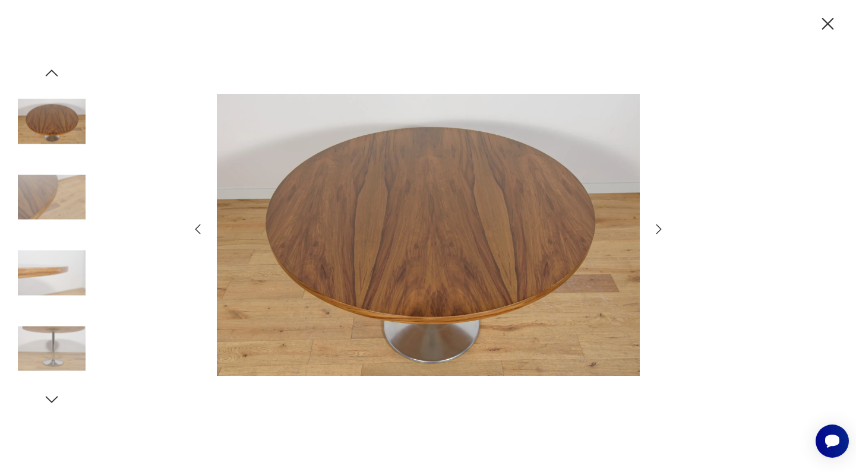
click at [661, 233] on icon "button" at bounding box center [659, 229] width 14 height 14
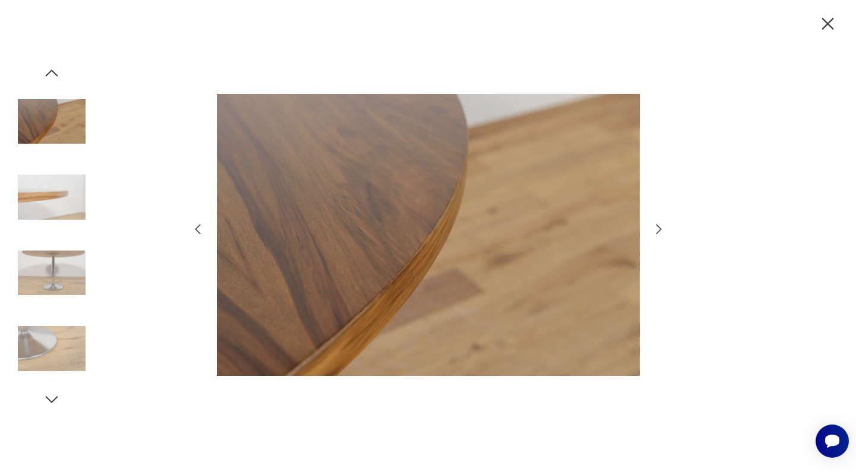
click at [661, 233] on icon "button" at bounding box center [659, 229] width 14 height 14
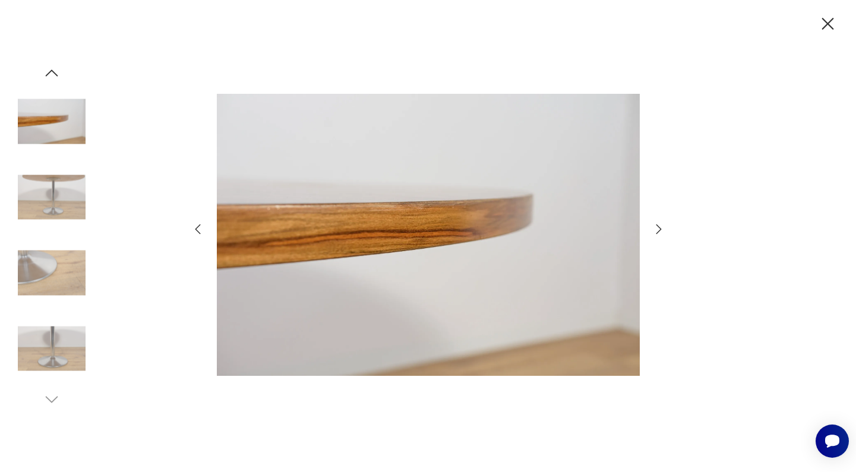
click at [661, 233] on icon "button" at bounding box center [659, 229] width 14 height 14
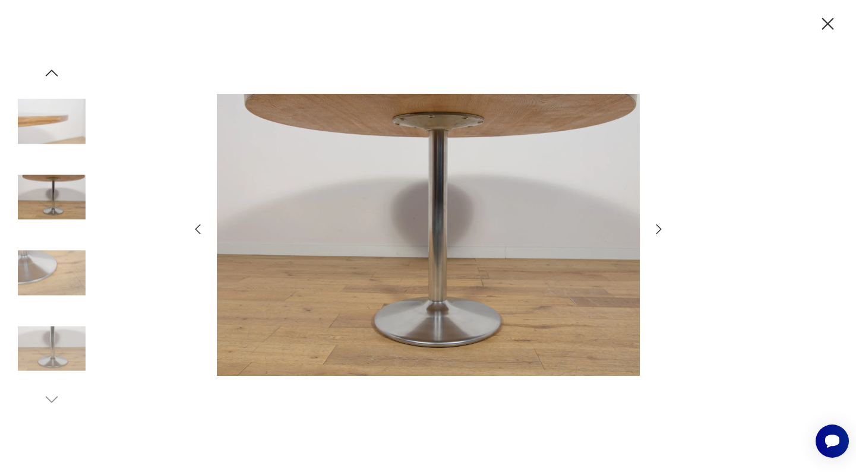
click at [661, 233] on icon "button" at bounding box center [659, 229] width 14 height 14
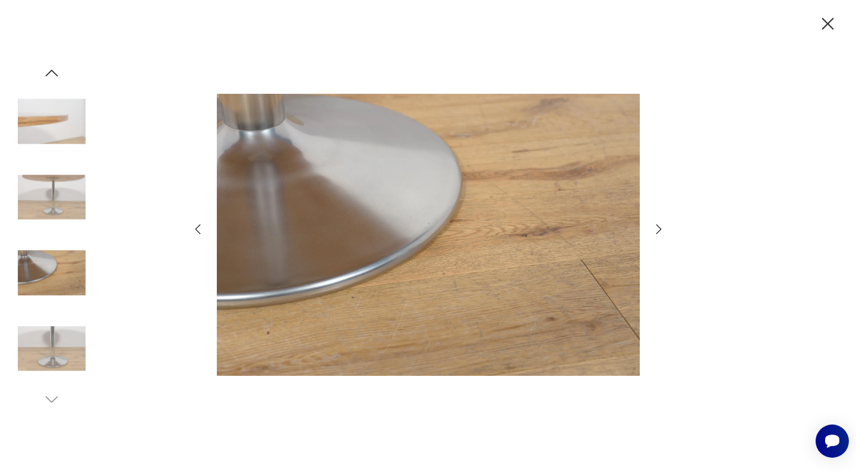
click at [661, 233] on icon "button" at bounding box center [659, 229] width 14 height 14
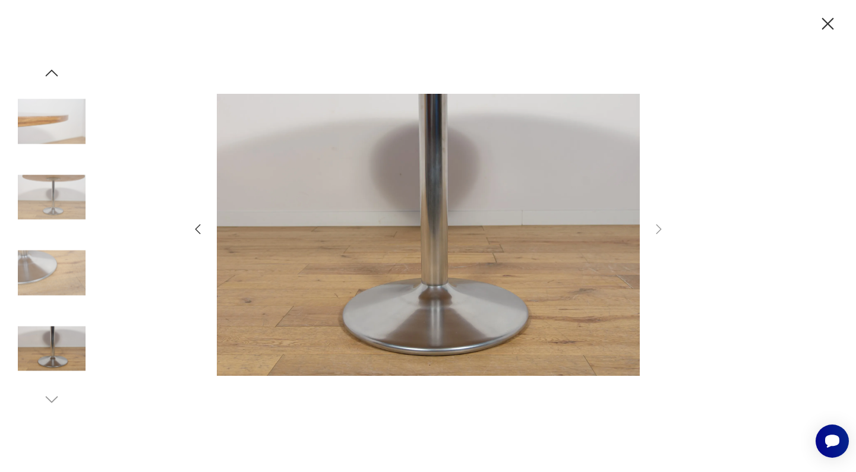
click at [836, 29] on icon "button" at bounding box center [827, 24] width 21 height 21
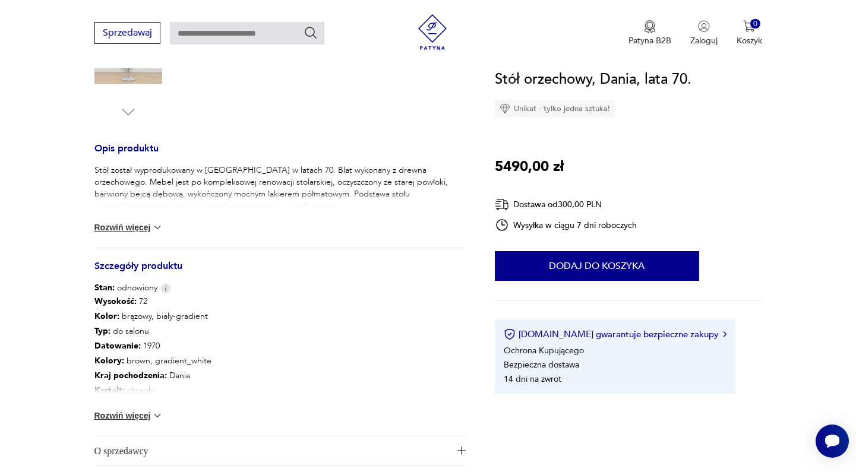
scroll to position [422, 0]
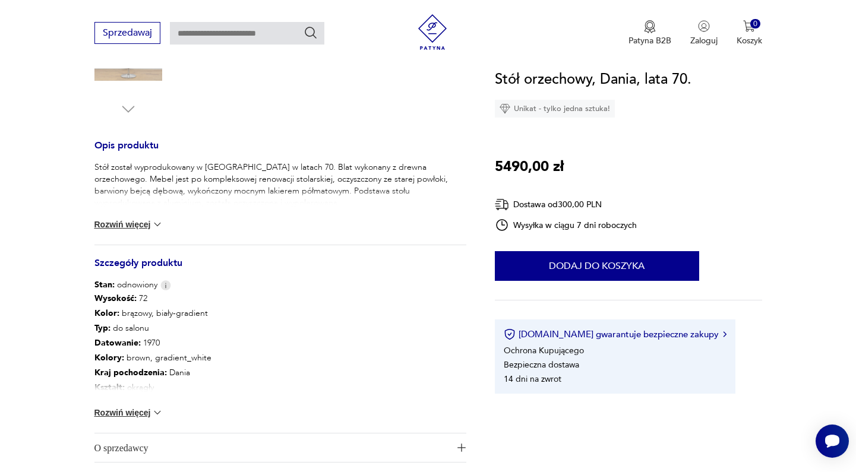
click at [148, 404] on div "Wysokość : 72 Kolor: brązowy, biały-gradient Typ : do salonu Datowanie : 1970 K…" at bounding box center [280, 362] width 372 height 142
click at [145, 412] on button "Rozwiń więcej" at bounding box center [128, 413] width 69 height 12
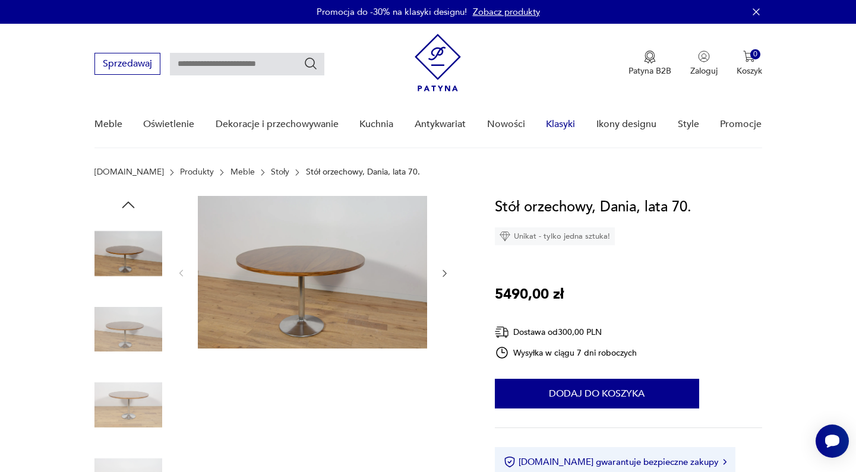
scroll to position [0, 0]
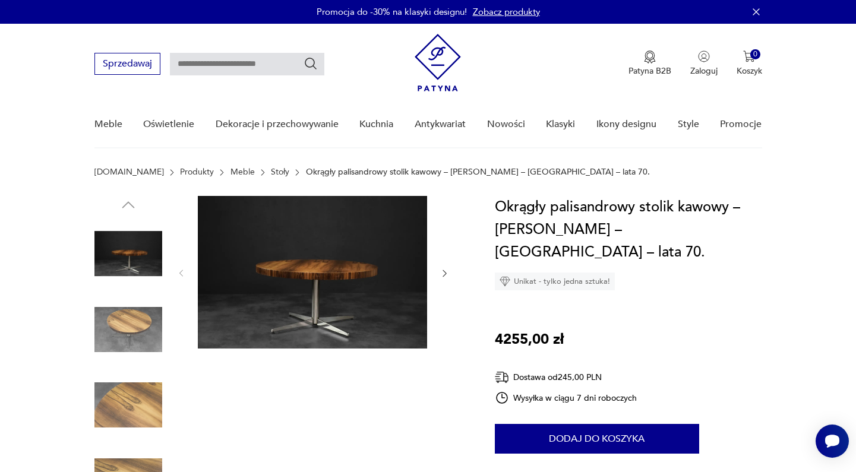
click at [327, 303] on img at bounding box center [312, 272] width 229 height 153
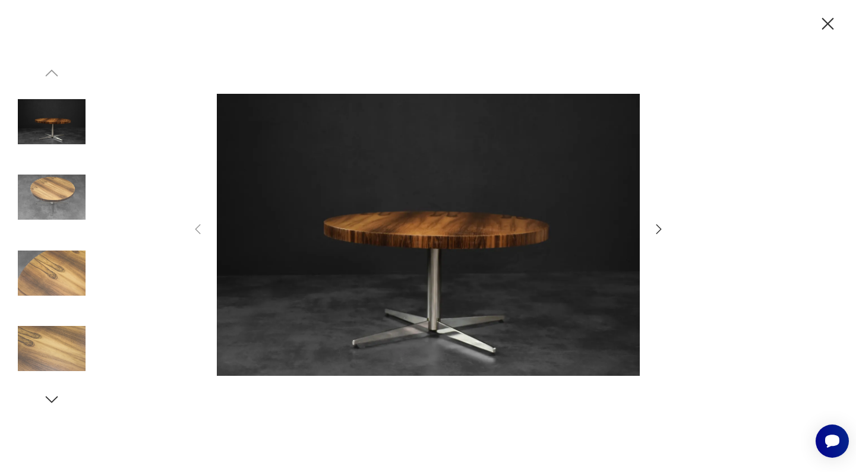
click at [70, 195] on img at bounding box center [52, 197] width 68 height 68
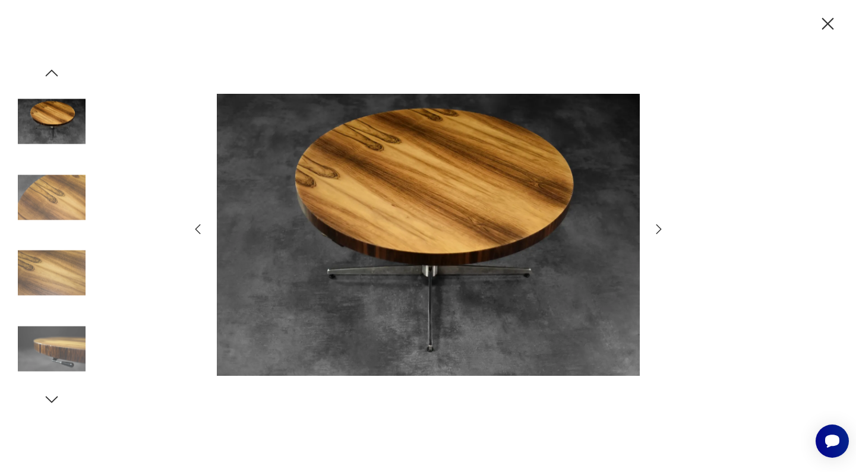
click at [62, 248] on img at bounding box center [52, 273] width 68 height 68
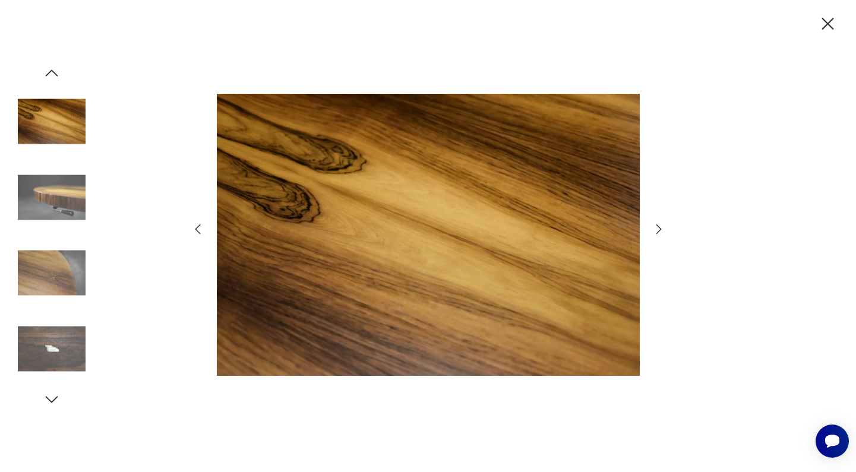
click at [62, 298] on img at bounding box center [52, 273] width 68 height 68
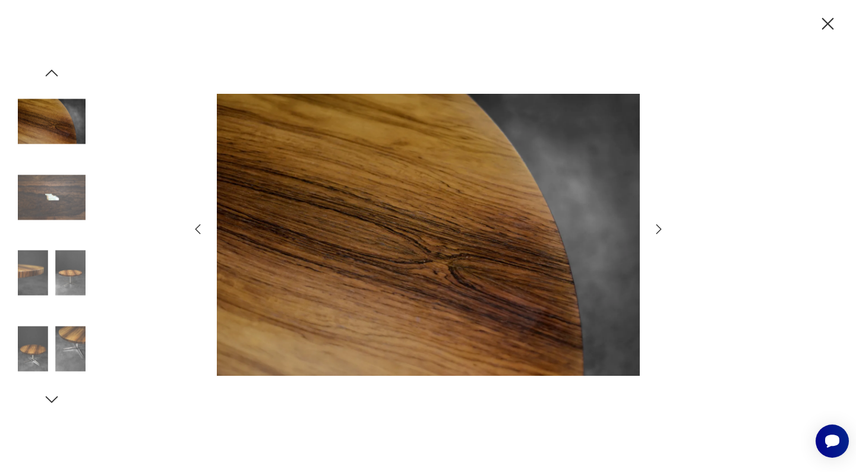
click at [62, 298] on img at bounding box center [52, 273] width 68 height 68
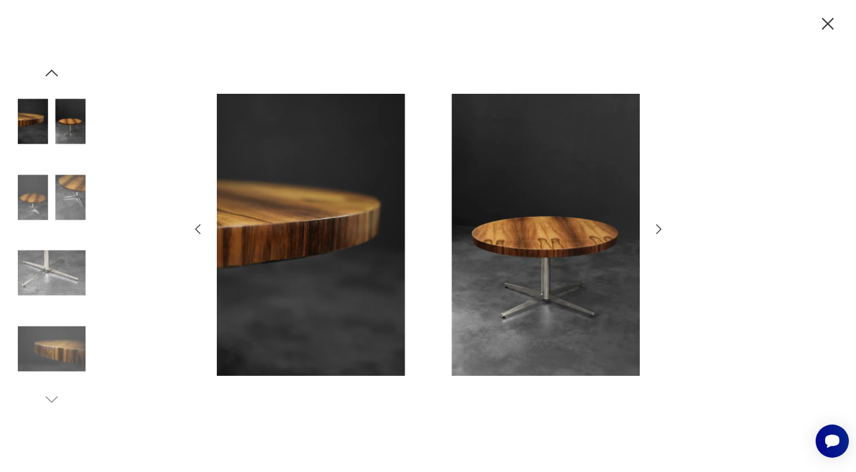
click at [66, 278] on img at bounding box center [52, 273] width 68 height 68
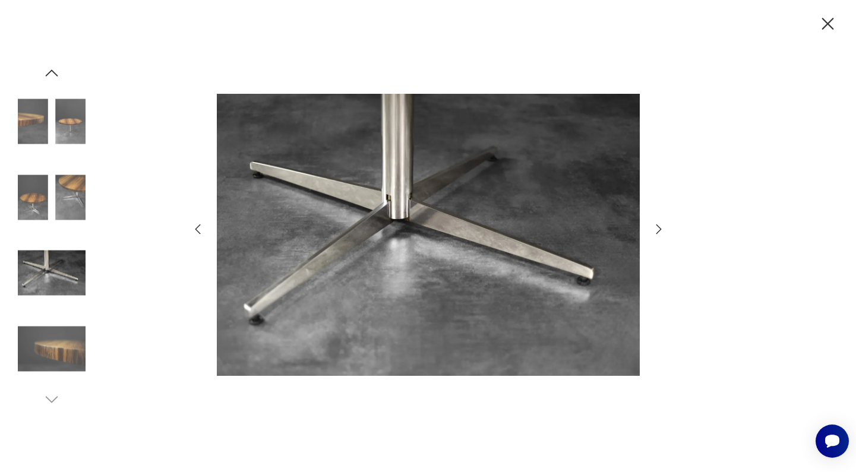
click at [65, 315] on img at bounding box center [52, 349] width 68 height 68
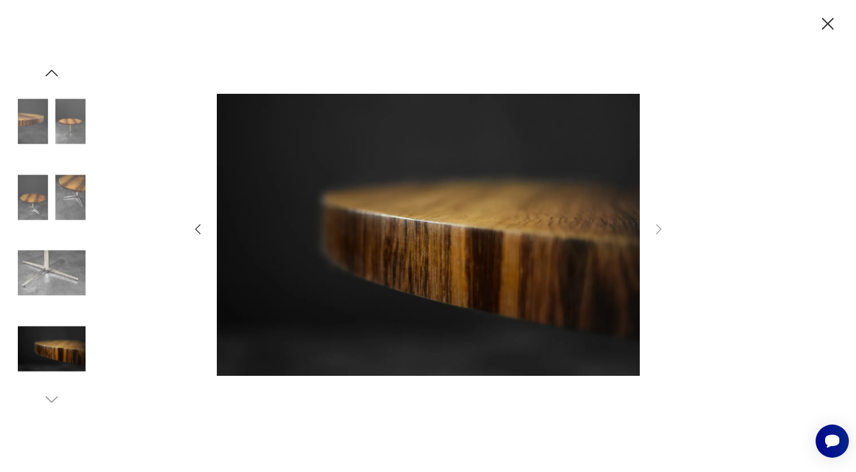
click at [40, 382] on div at bounding box center [52, 349] width 68 height 68
click at [58, 354] on img at bounding box center [52, 349] width 68 height 68
